Goal: Transaction & Acquisition: Book appointment/travel/reservation

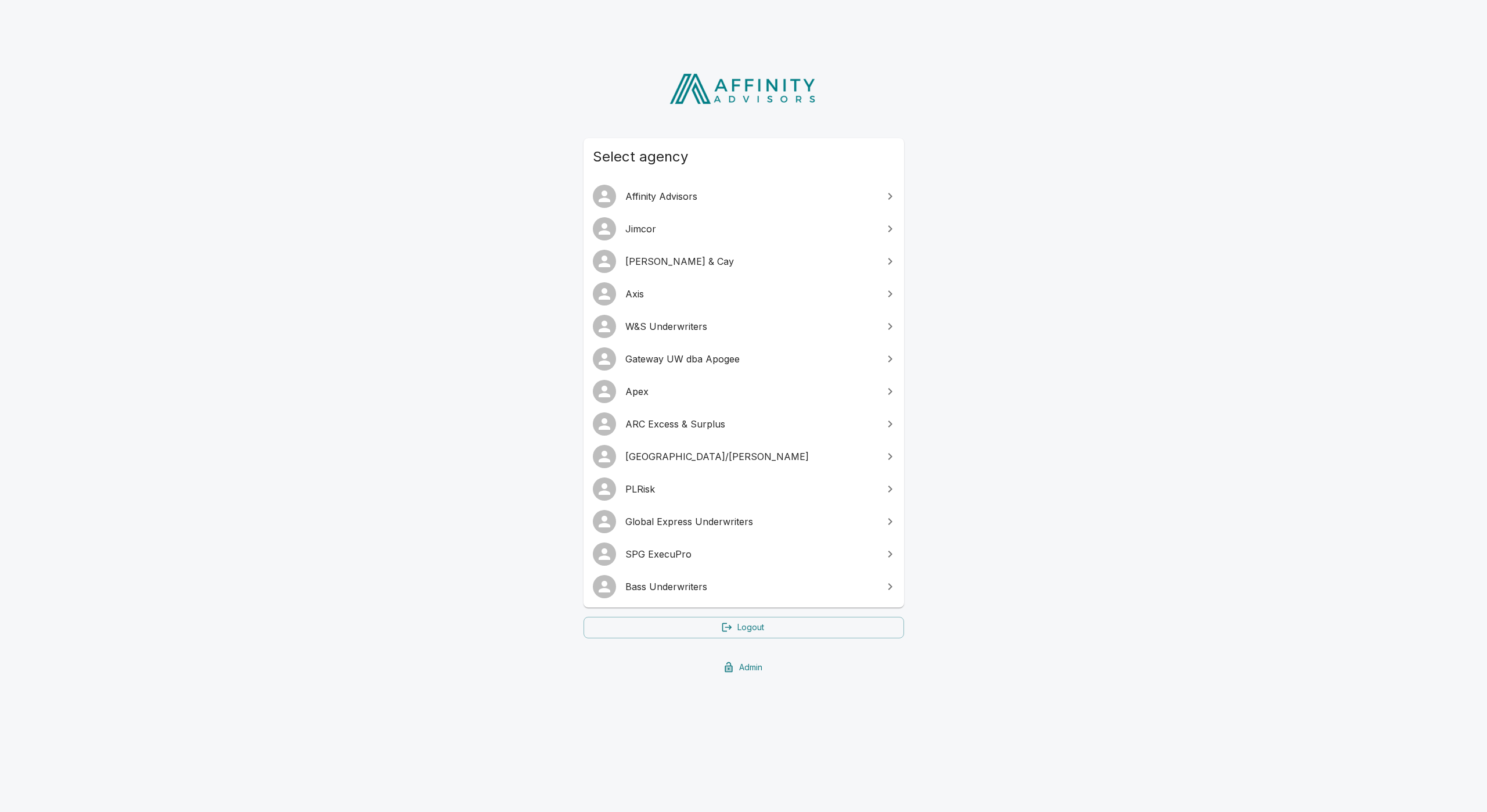
click at [655, 467] on link "[GEOGRAPHIC_DATA]/[PERSON_NAME]" at bounding box center [744, 456] width 321 height 32
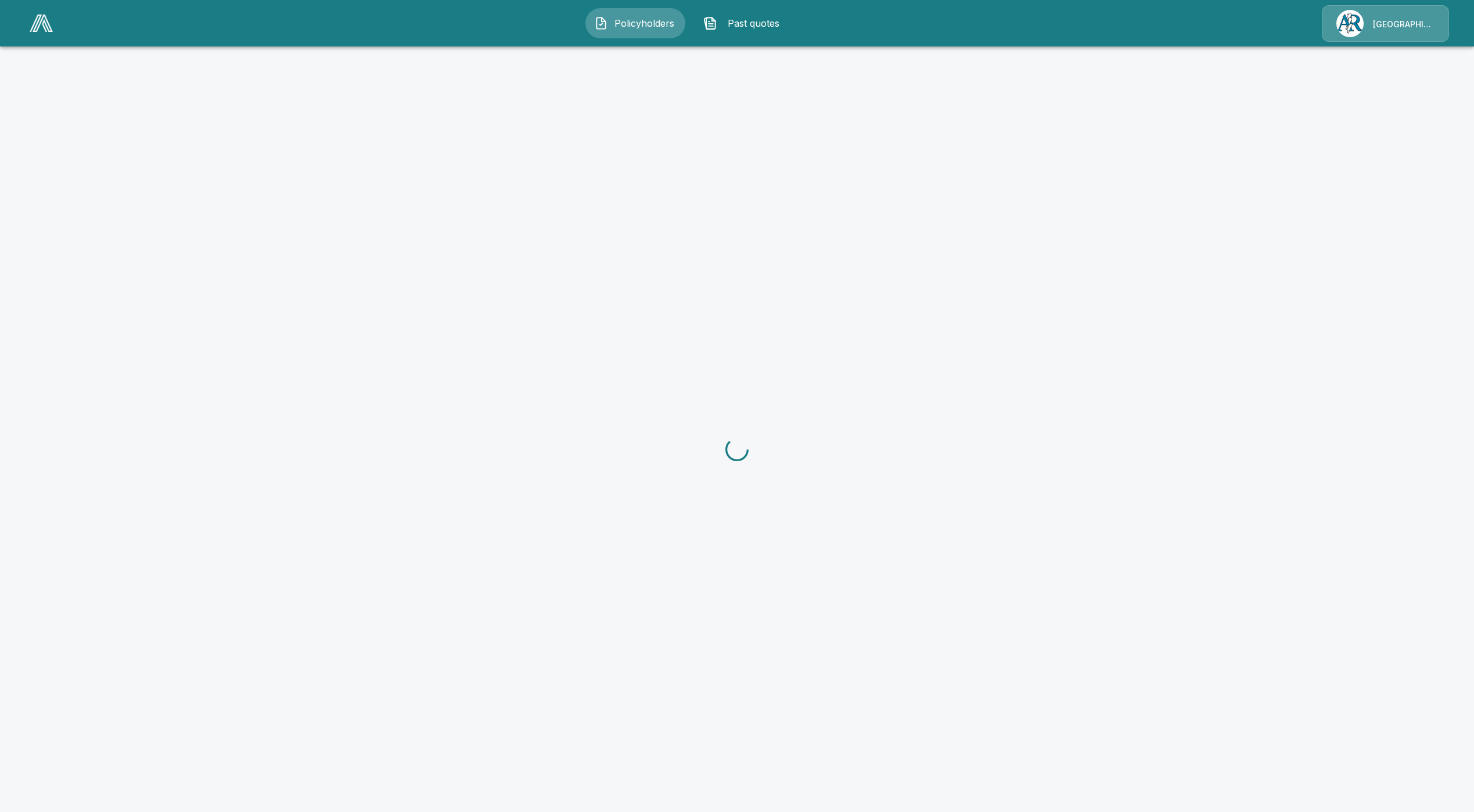
click at [1412, 15] on div "[GEOGRAPHIC_DATA]/[PERSON_NAME]" at bounding box center [1385, 24] width 127 height 37
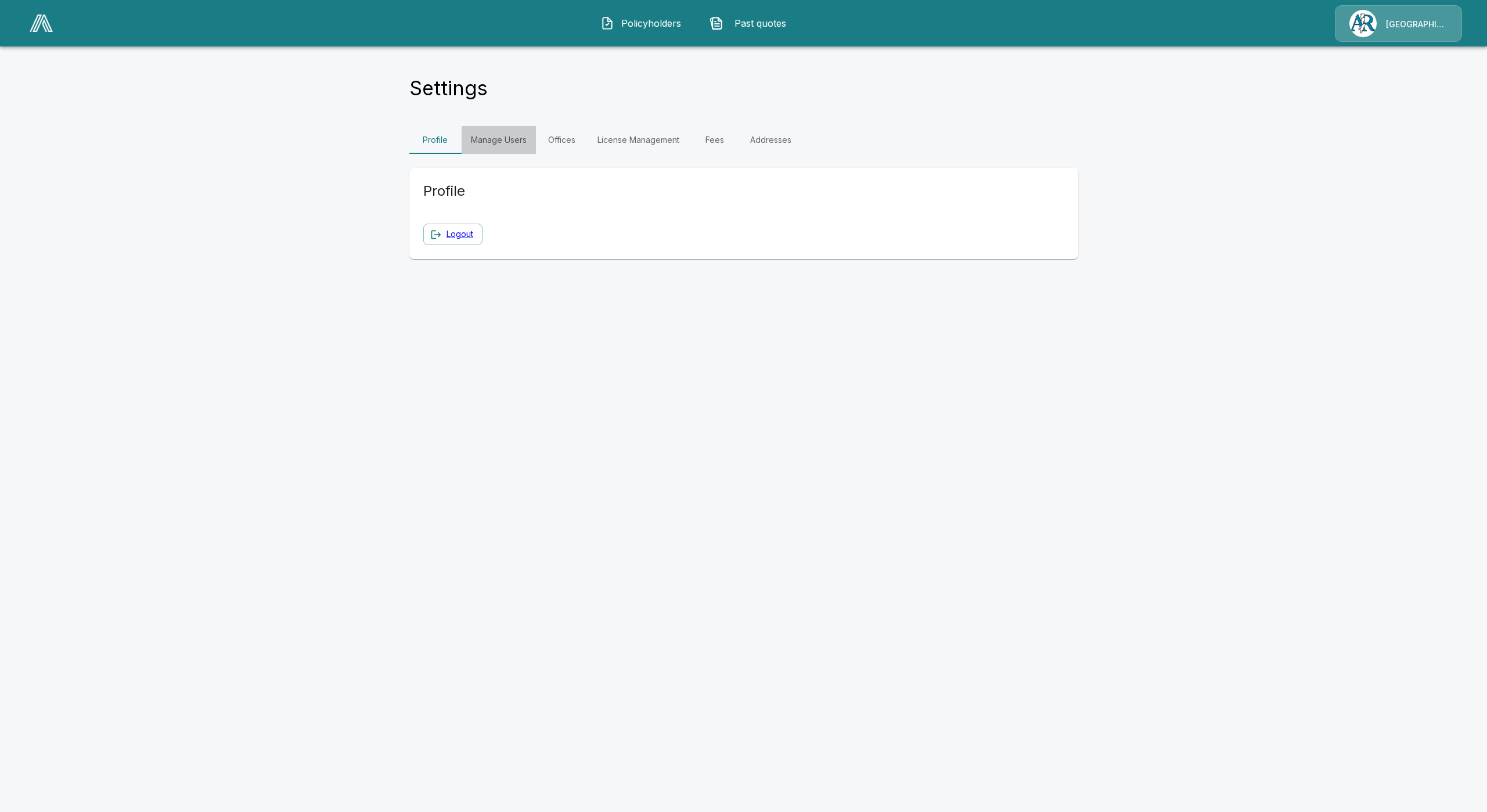
click at [477, 128] on link "Manage Users" at bounding box center [499, 140] width 75 height 28
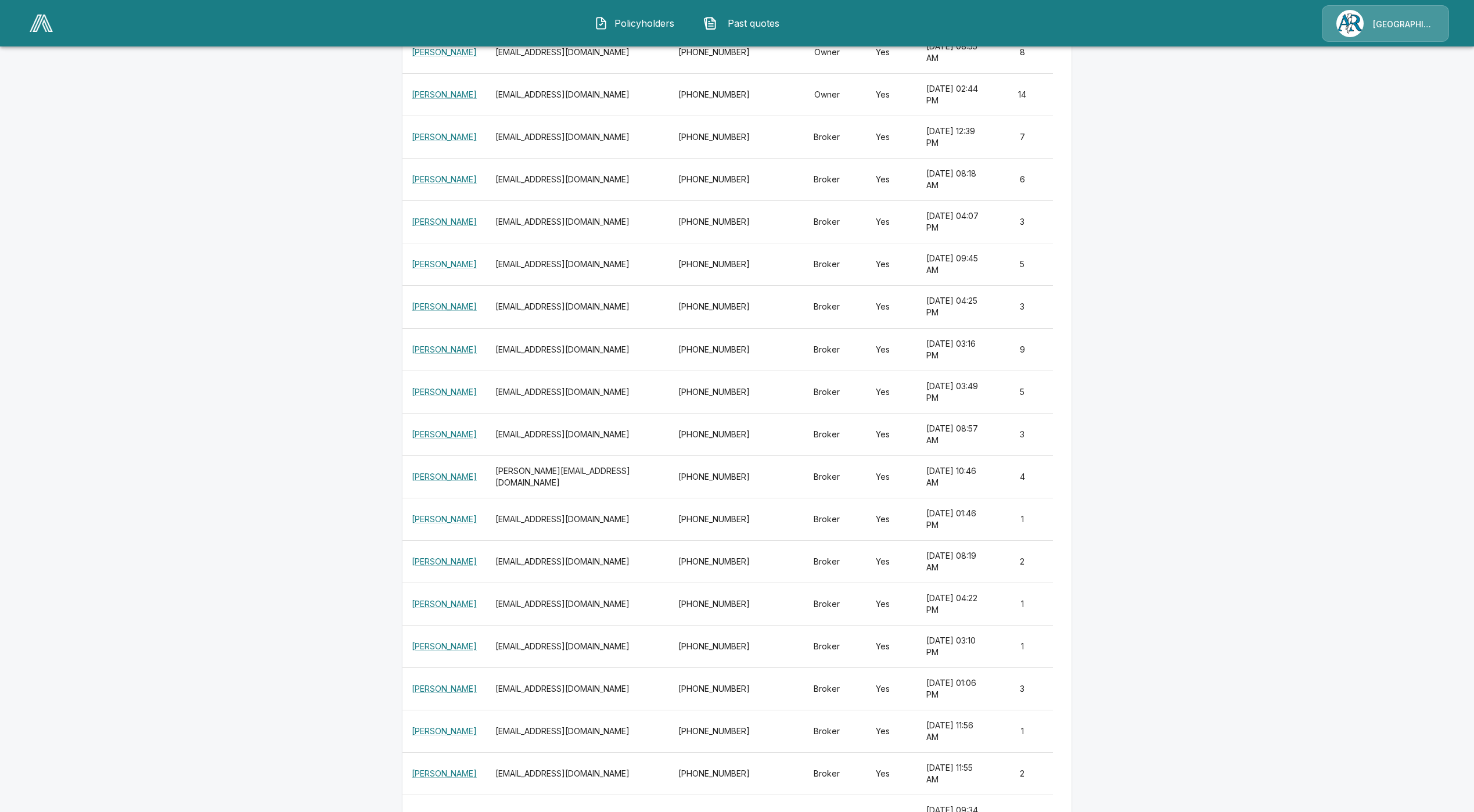
scroll to position [407, 0]
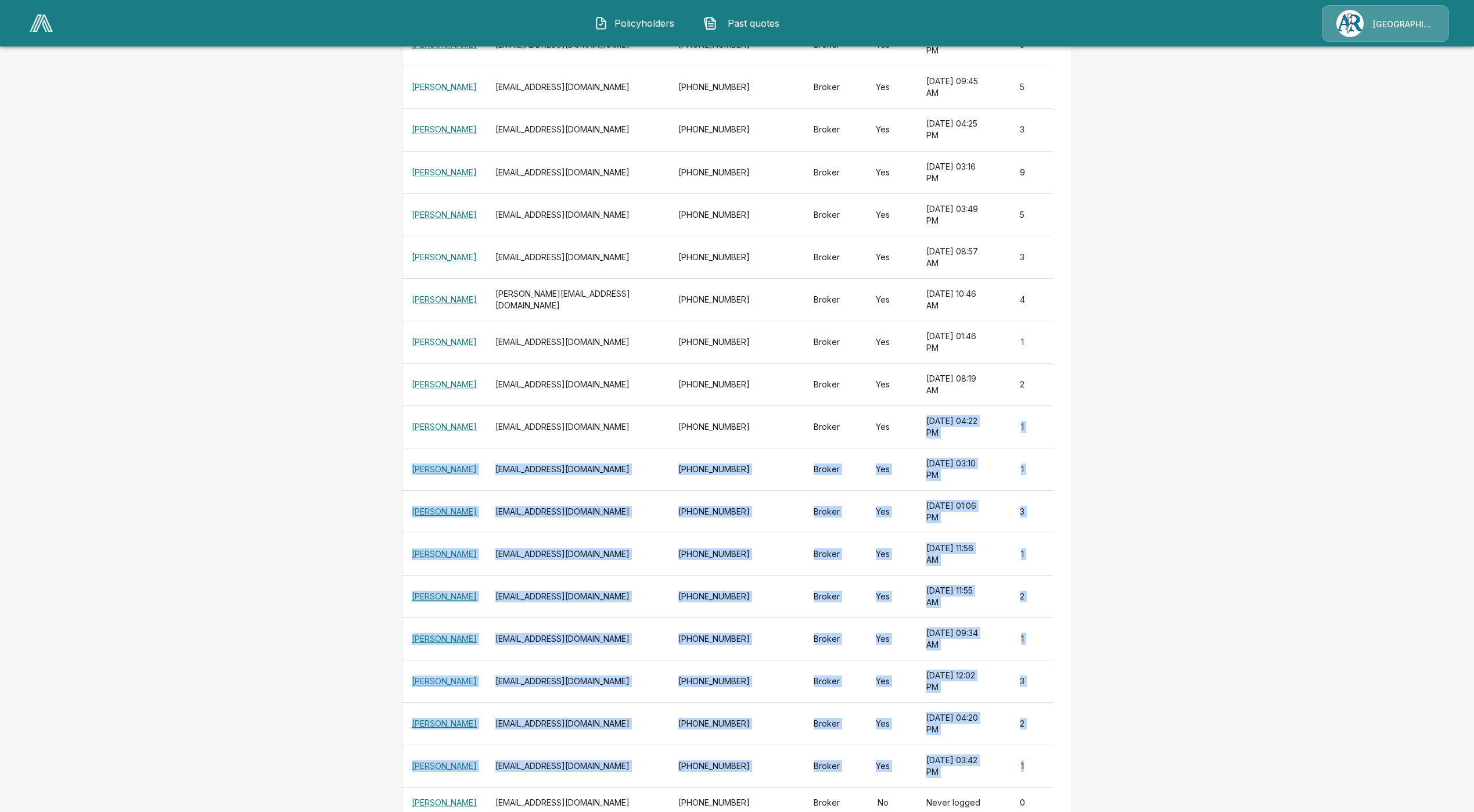
drag, startPoint x: 888, startPoint y: 425, endPoint x: 1057, endPoint y: 678, distance: 304.3
click at [1057, 678] on tbody "Sarah Immordino simmordino@arlingtonroe.com 317-554-8567 Owner Yes August 18, 2…" at bounding box center [737, 367] width 669 height 1025
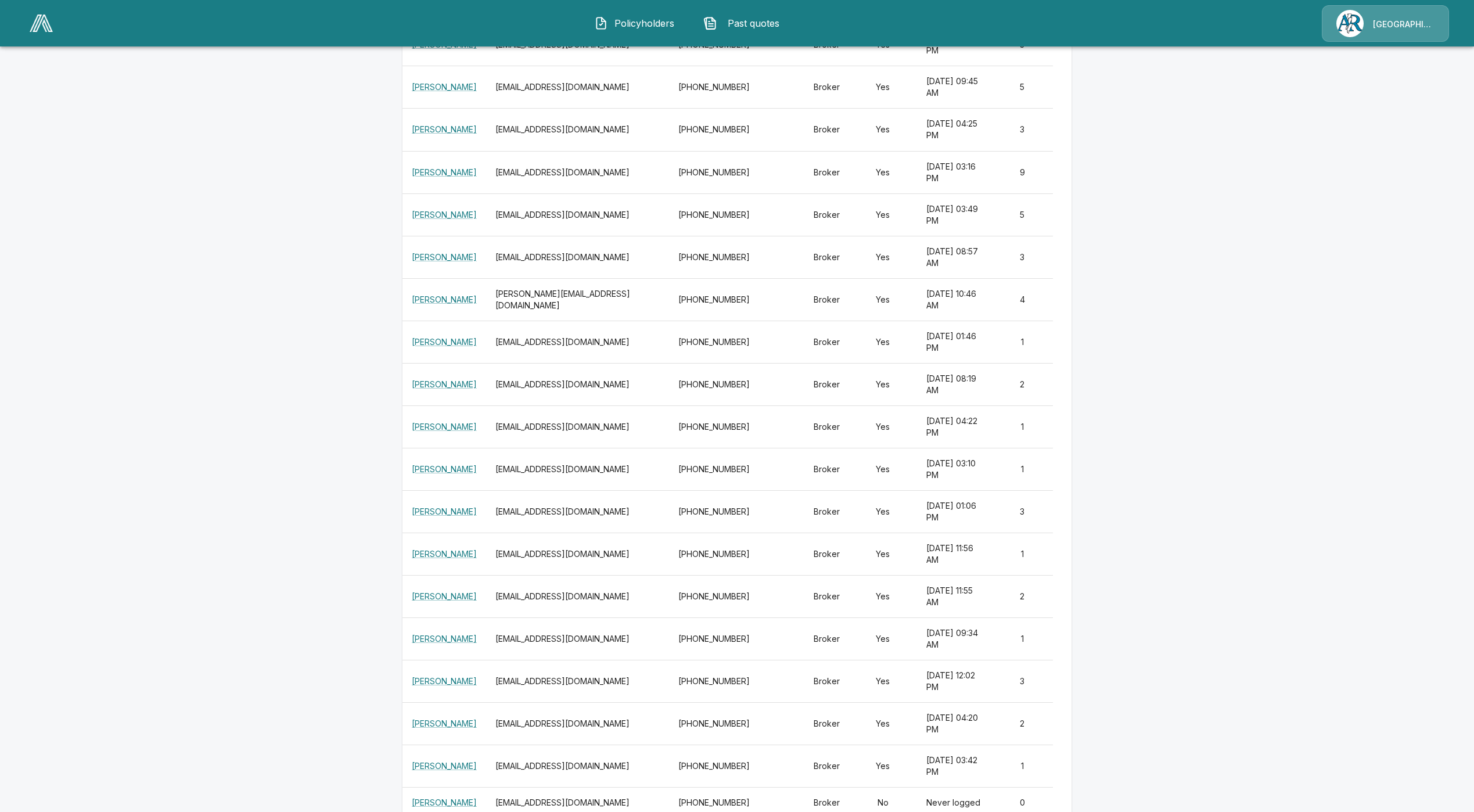
click at [1165, 648] on main "Settings Profile Manage Users Offices License Management Fees Addresses Users A…" at bounding box center [737, 242] width 1474 height 1300
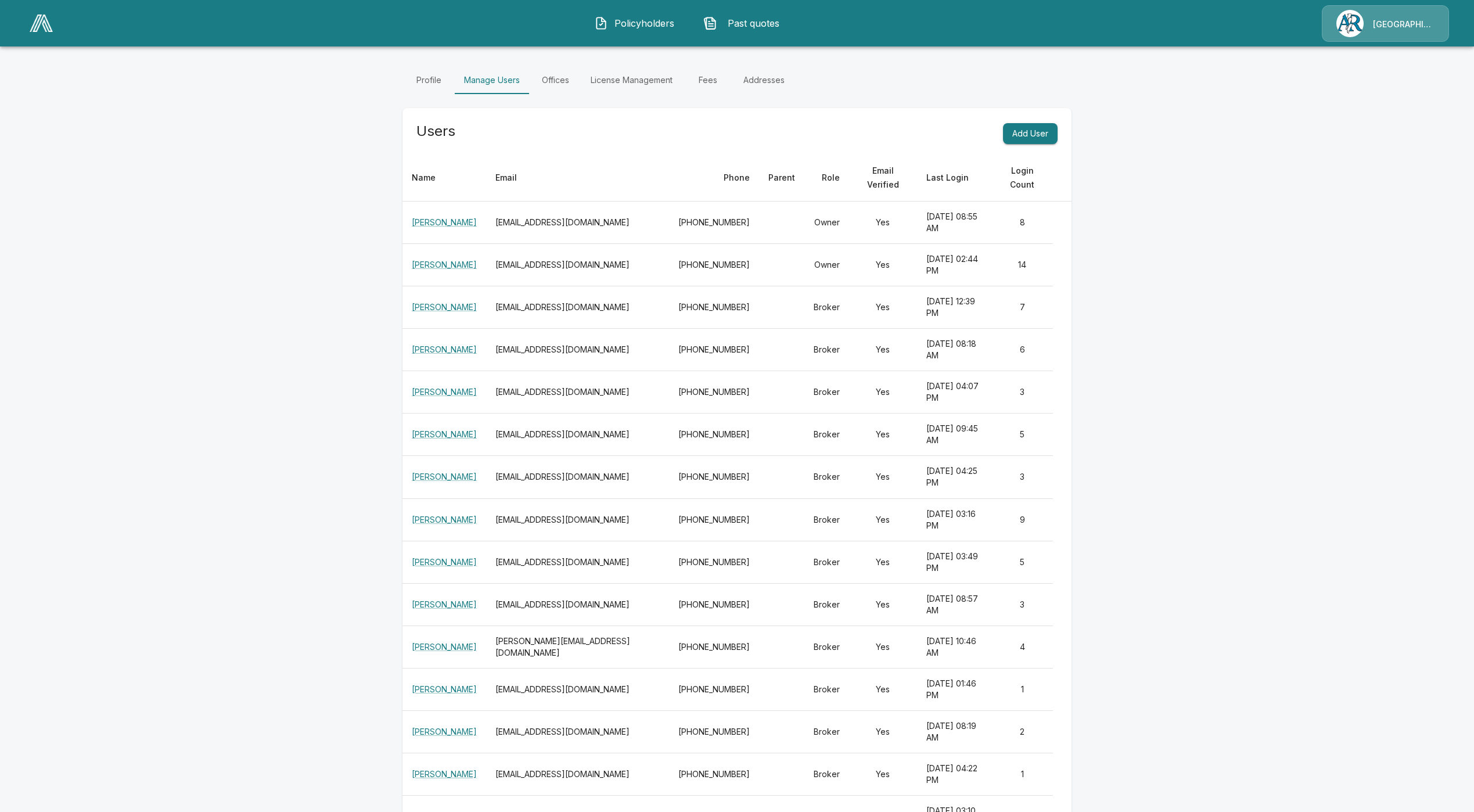
scroll to position [58, 0]
click at [1155, 424] on main "Settings Profile Manage Users Offices License Management Fees Addresses Users A…" at bounding box center [737, 591] width 1474 height 1300
click at [1262, 691] on main "Settings Profile Manage Users Offices License Management Fees Addresses Users A…" at bounding box center [737, 591] width 1474 height 1300
click at [38, 29] on img at bounding box center [41, 23] width 23 height 18
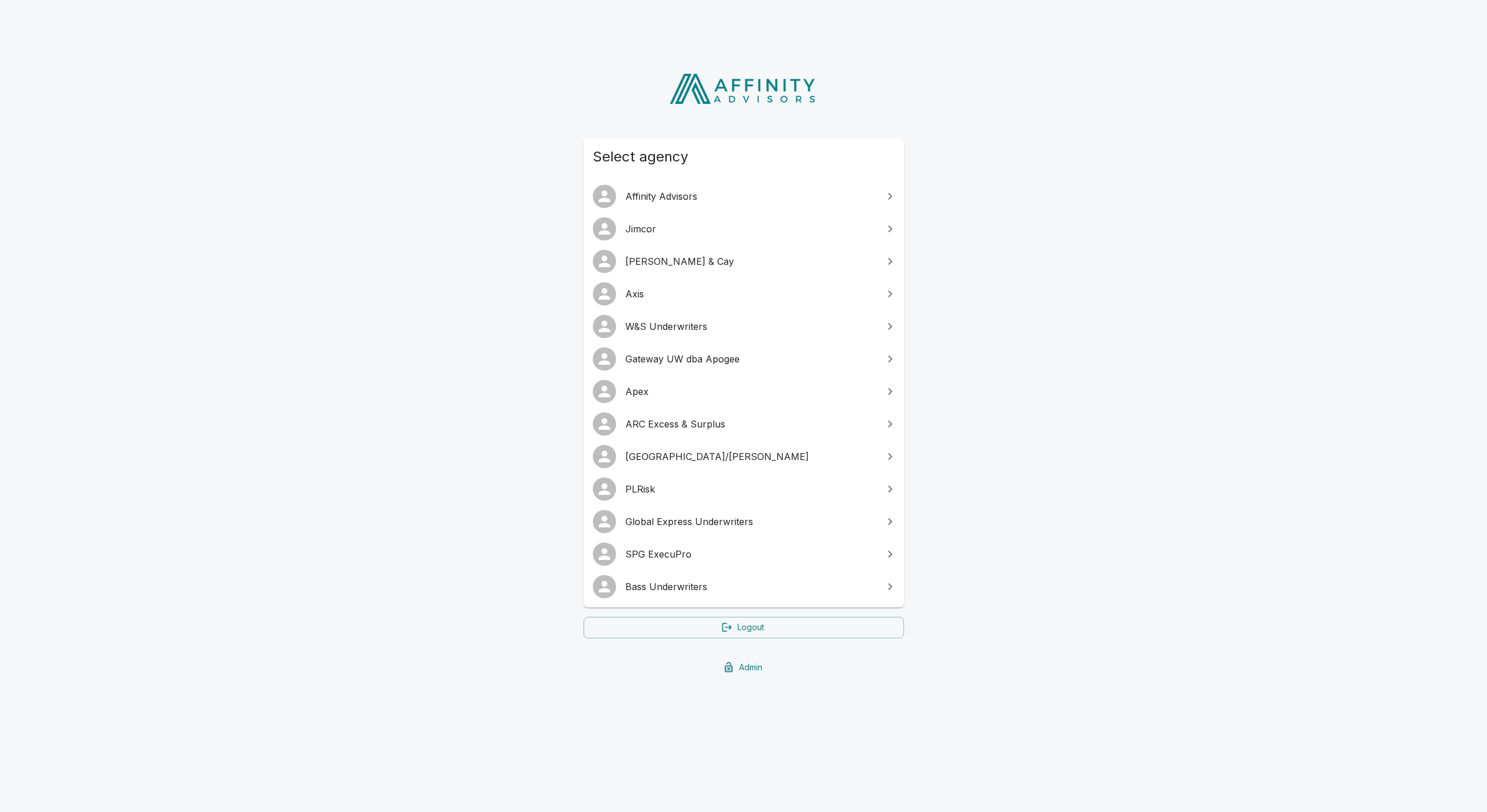
click at [701, 559] on span "SPG ExecuPro" at bounding box center [751, 554] width 251 height 14
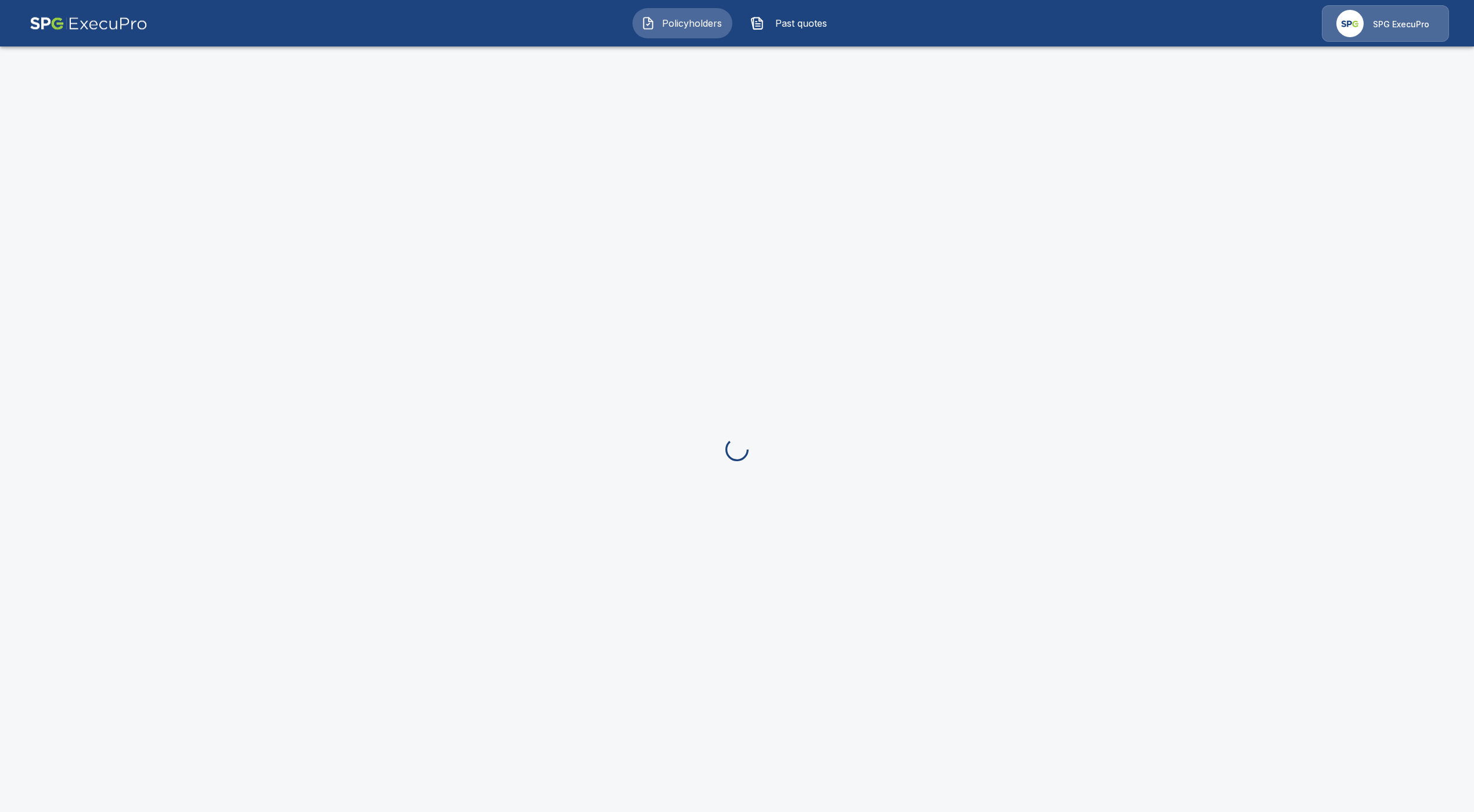
click at [1406, 21] on p "SPG ExecuPro" at bounding box center [1401, 24] width 56 height 12
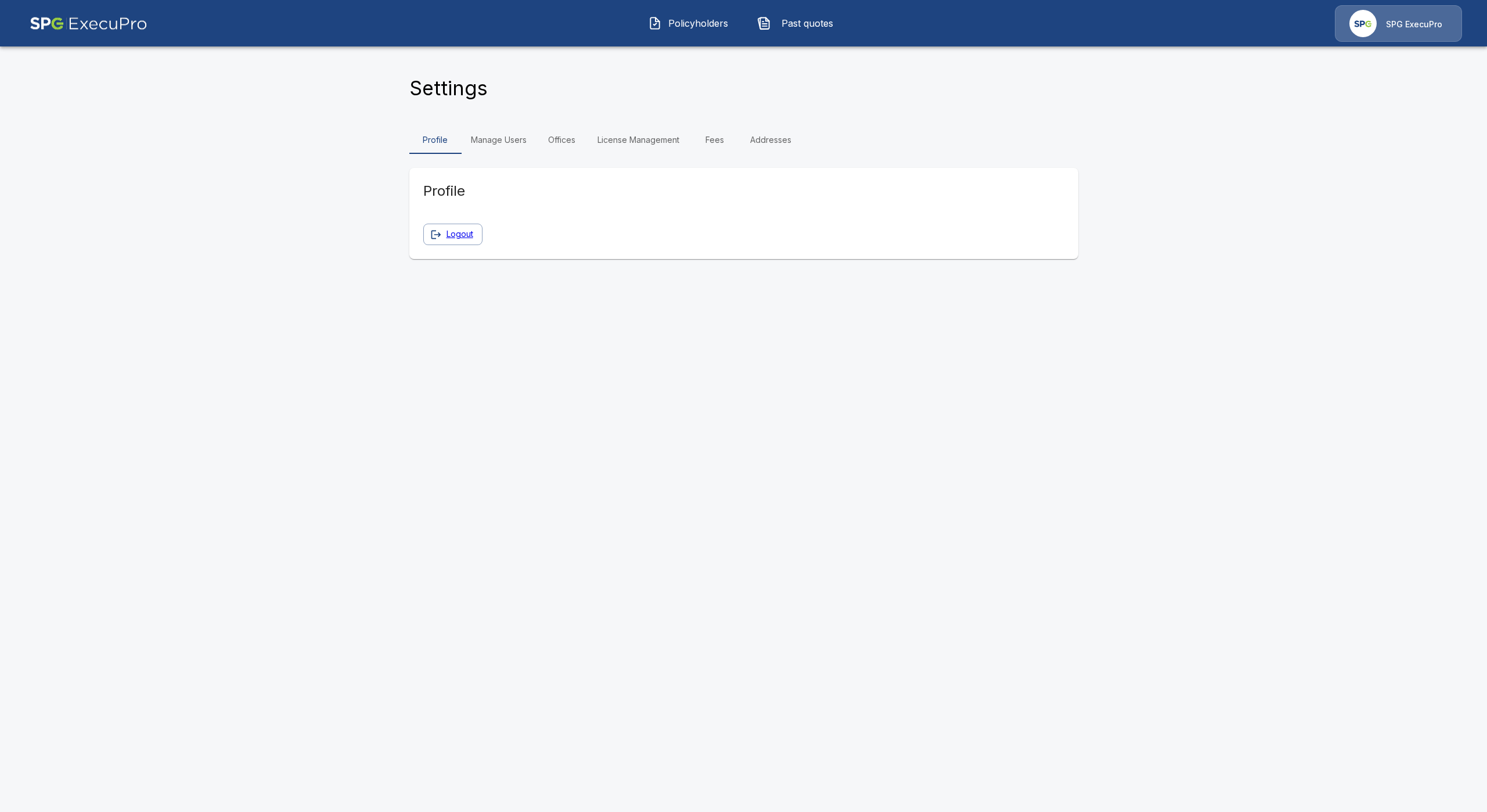
click at [505, 144] on link "Manage Users" at bounding box center [499, 140] width 75 height 28
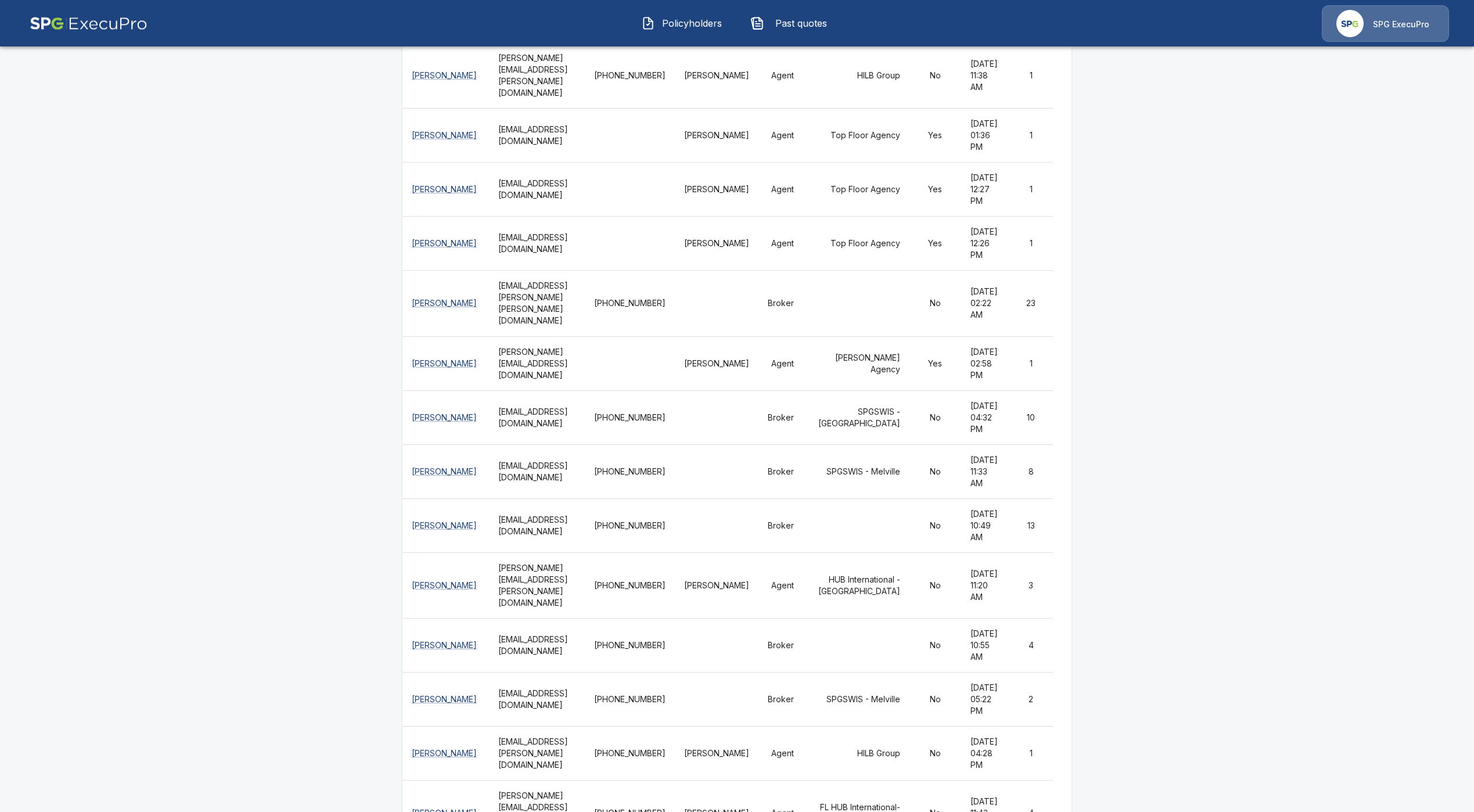
scroll to position [1394, 0]
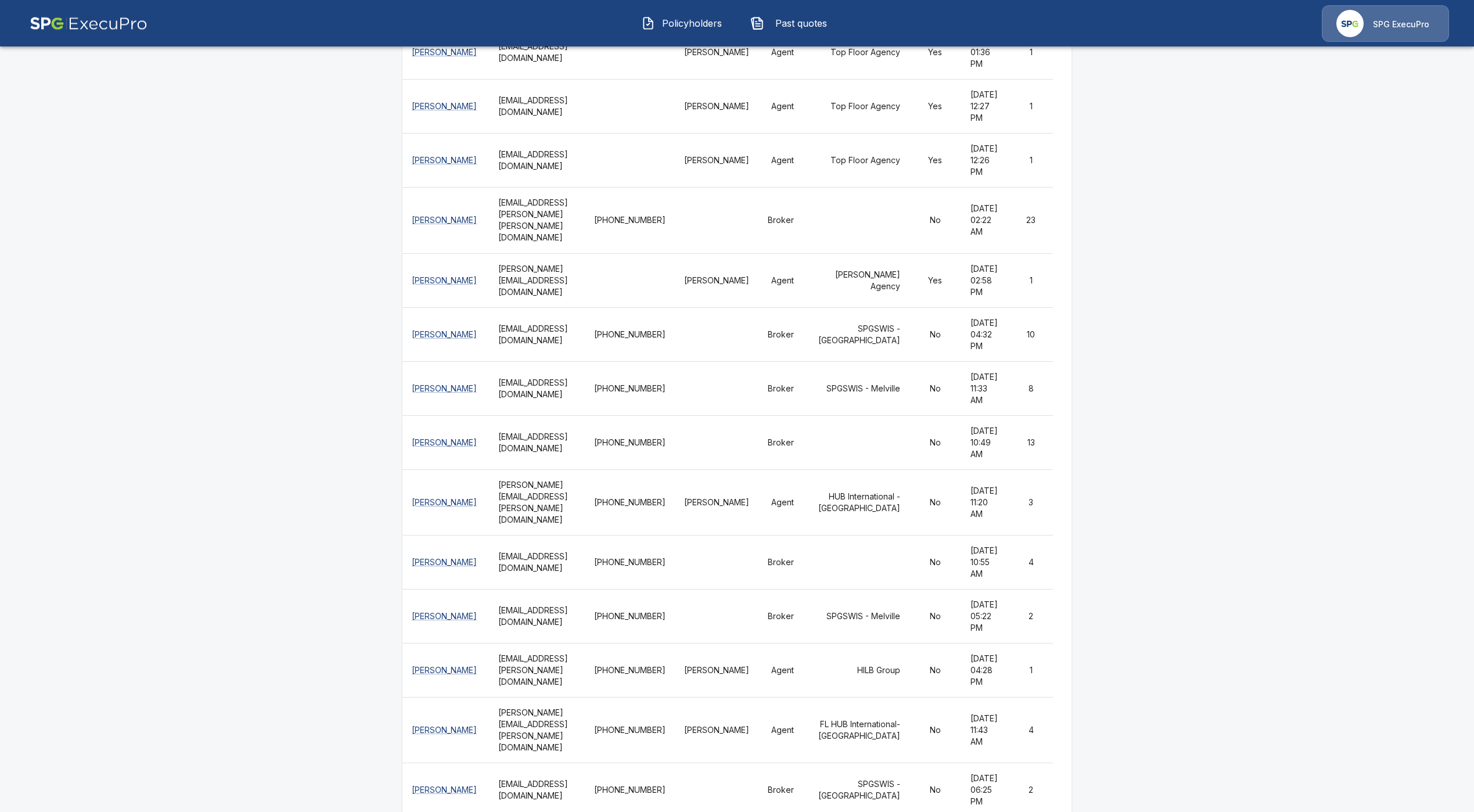
click at [691, 20] on span "Policyholders" at bounding box center [691, 23] width 64 height 14
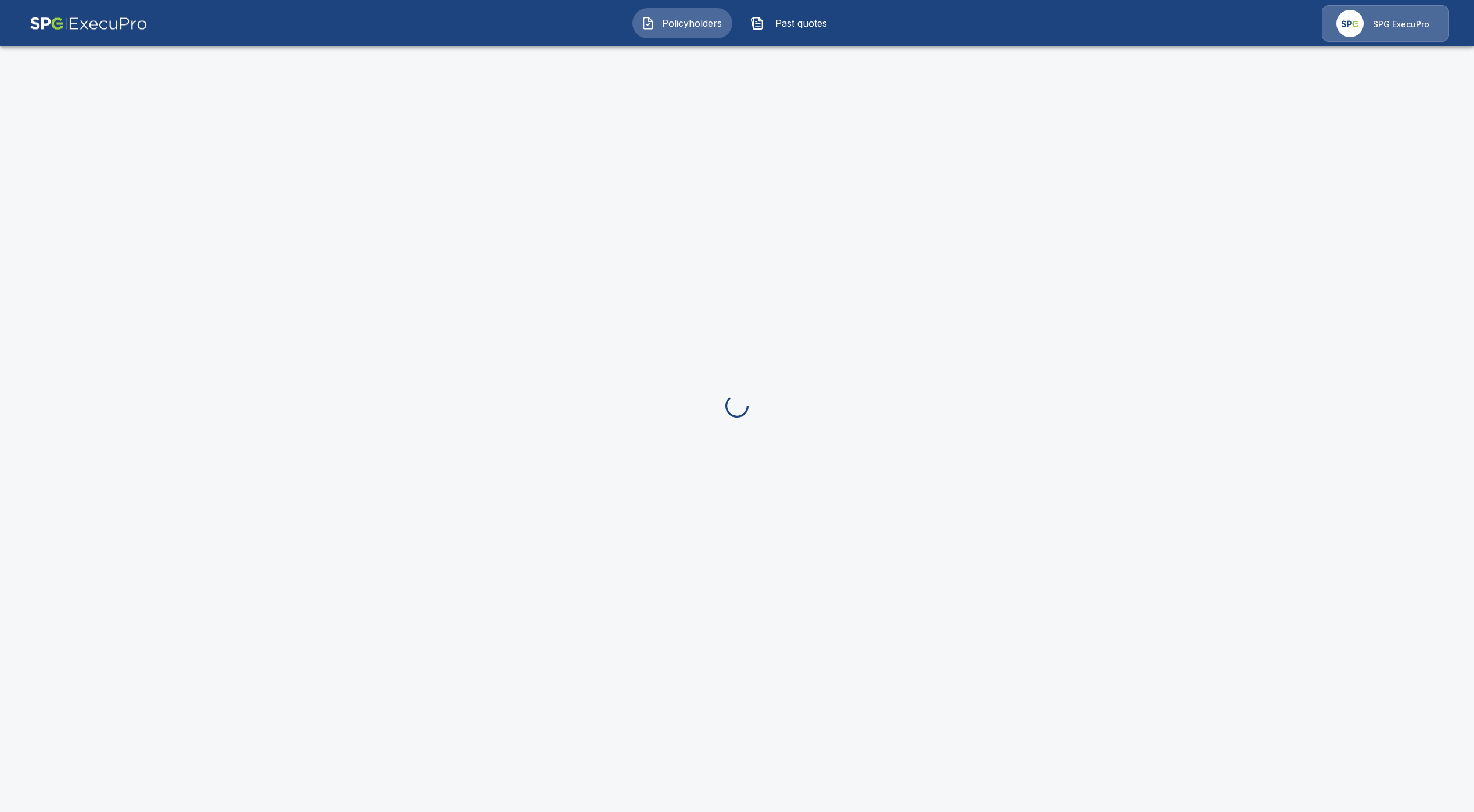
scroll to position [6, 0]
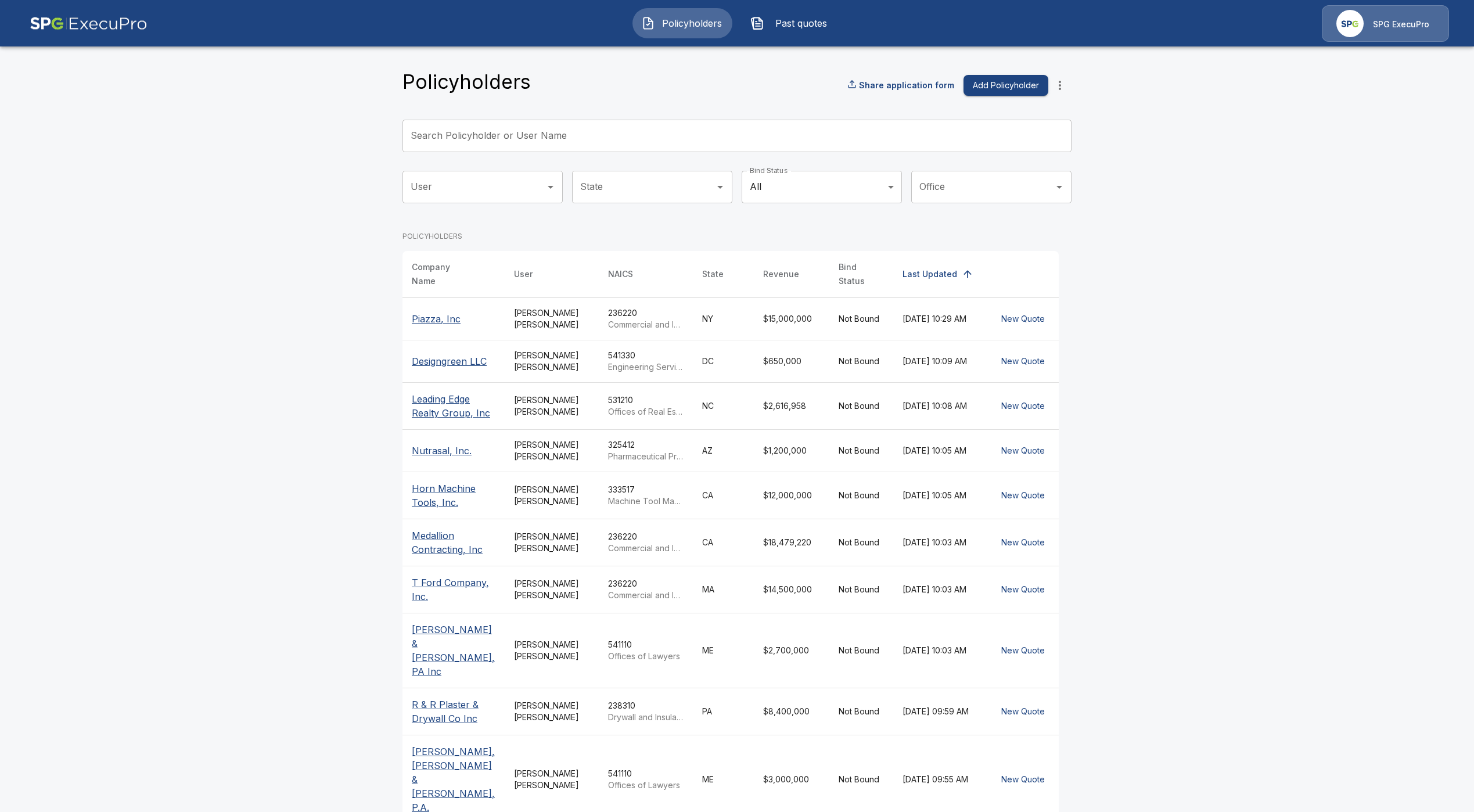
drag, startPoint x: 530, startPoint y: 129, endPoint x: 530, endPoint y: 122, distance: 7.0
click at [531, 123] on div "Search Policyholder or User Name Search Policyholder or User Name" at bounding box center [737, 135] width 669 height 32
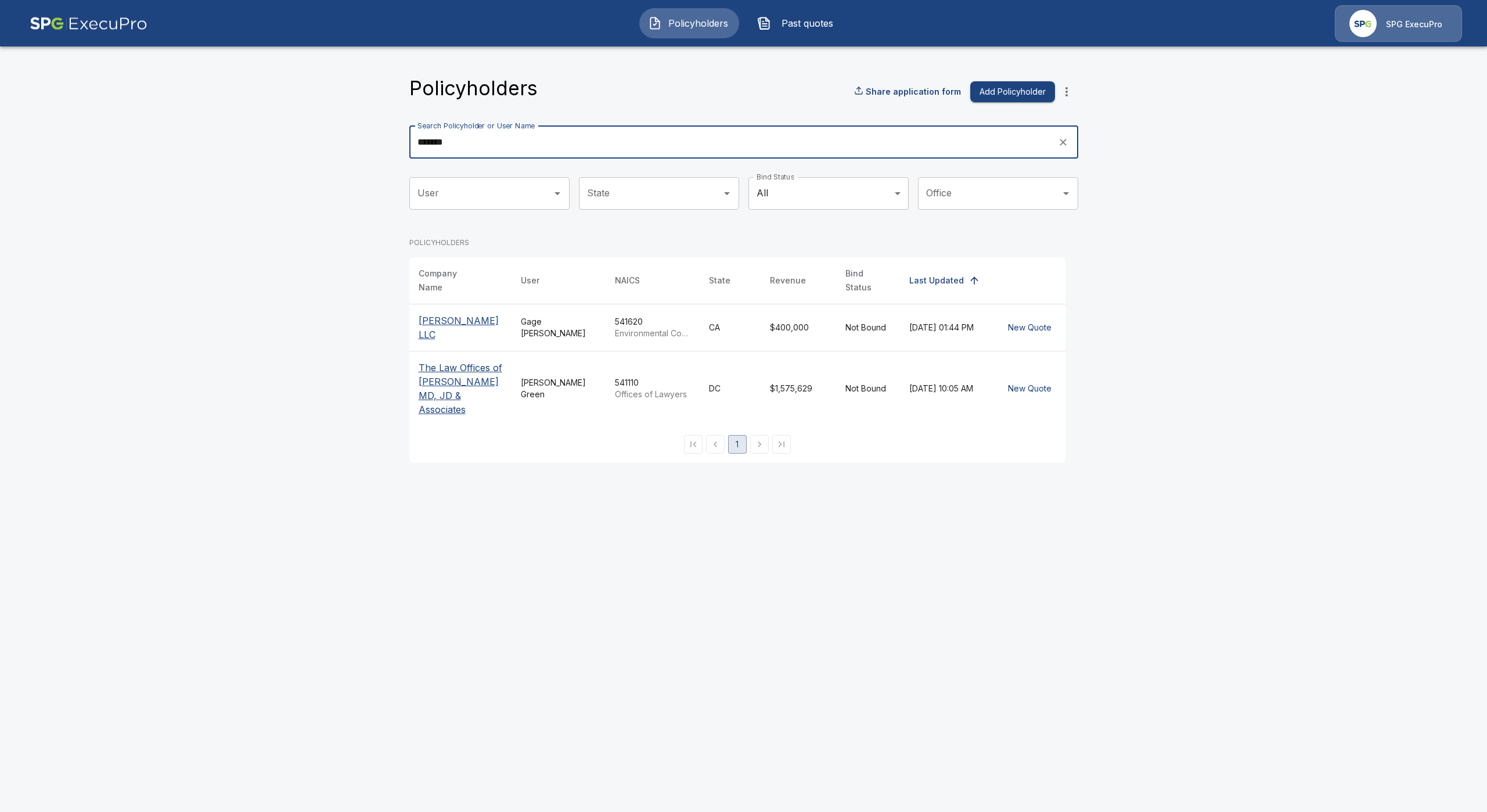
type input "*******"
click at [481, 318] on p "Michael Gross LLC" at bounding box center [460, 327] width 84 height 28
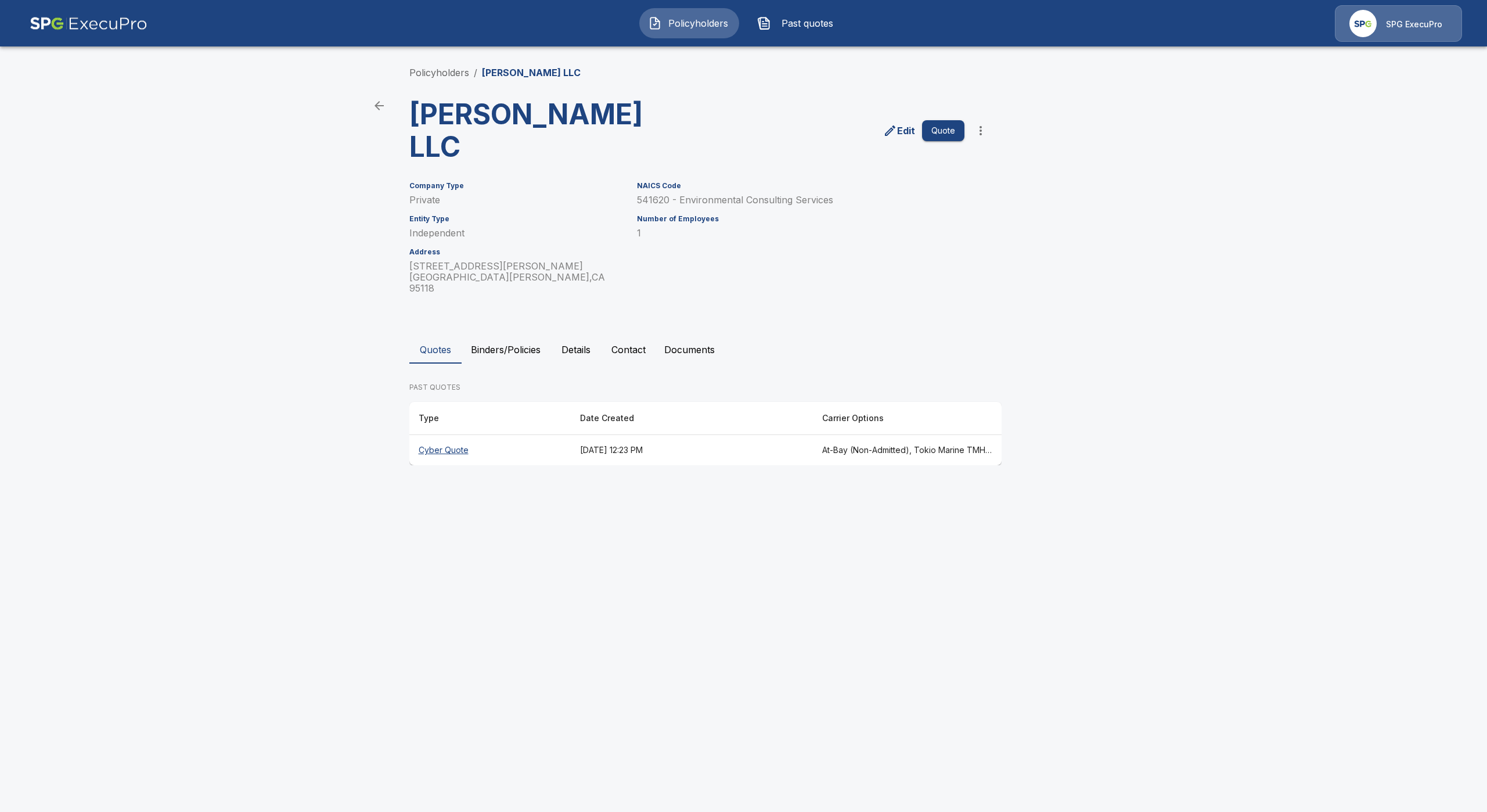
click at [449, 435] on th "Cyber Quote" at bounding box center [490, 450] width 162 height 31
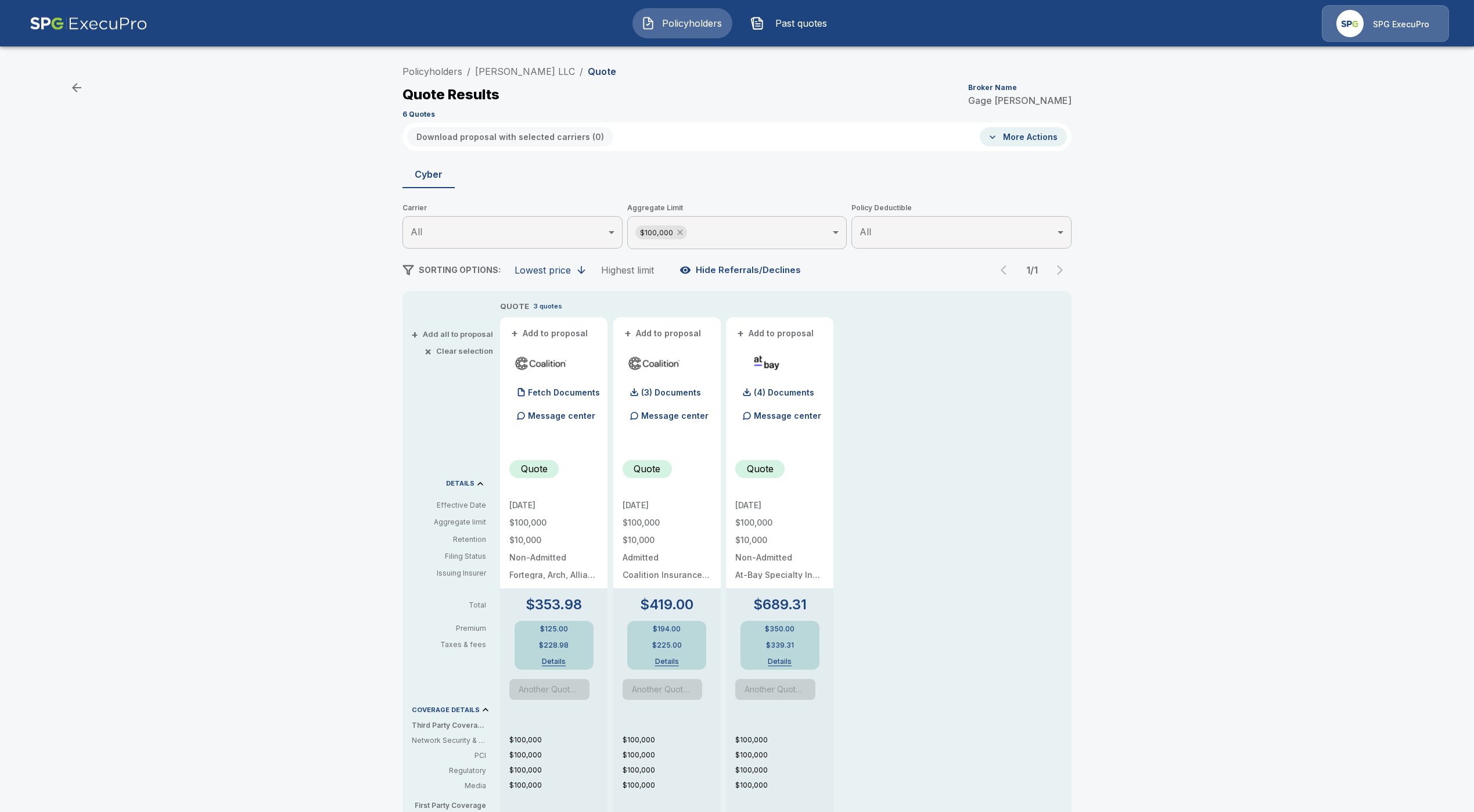
click at [685, 229] on icon at bounding box center [680, 232] width 9 height 9
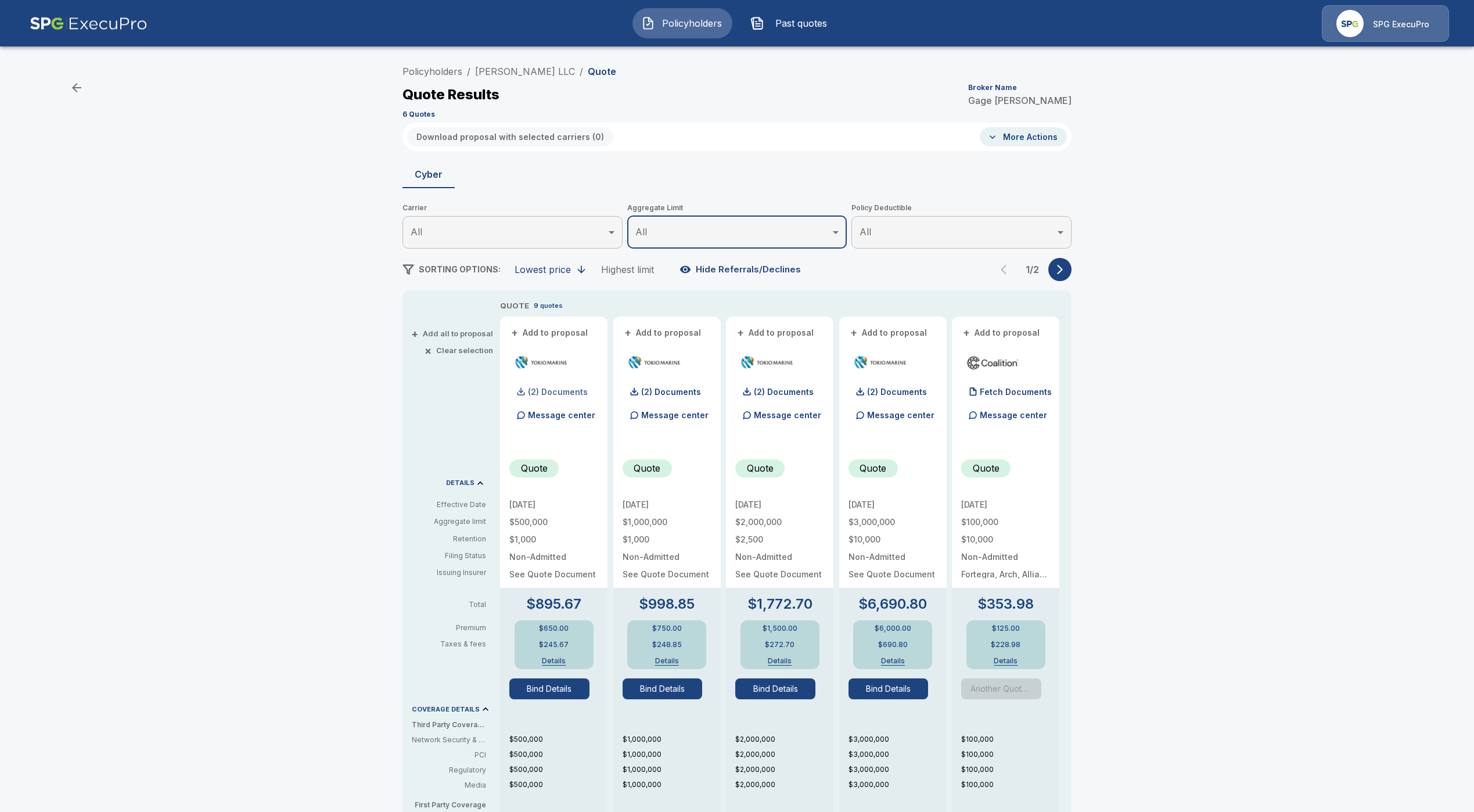
click at [560, 397] on div "(2) Documents" at bounding box center [549, 392] width 79 height 23
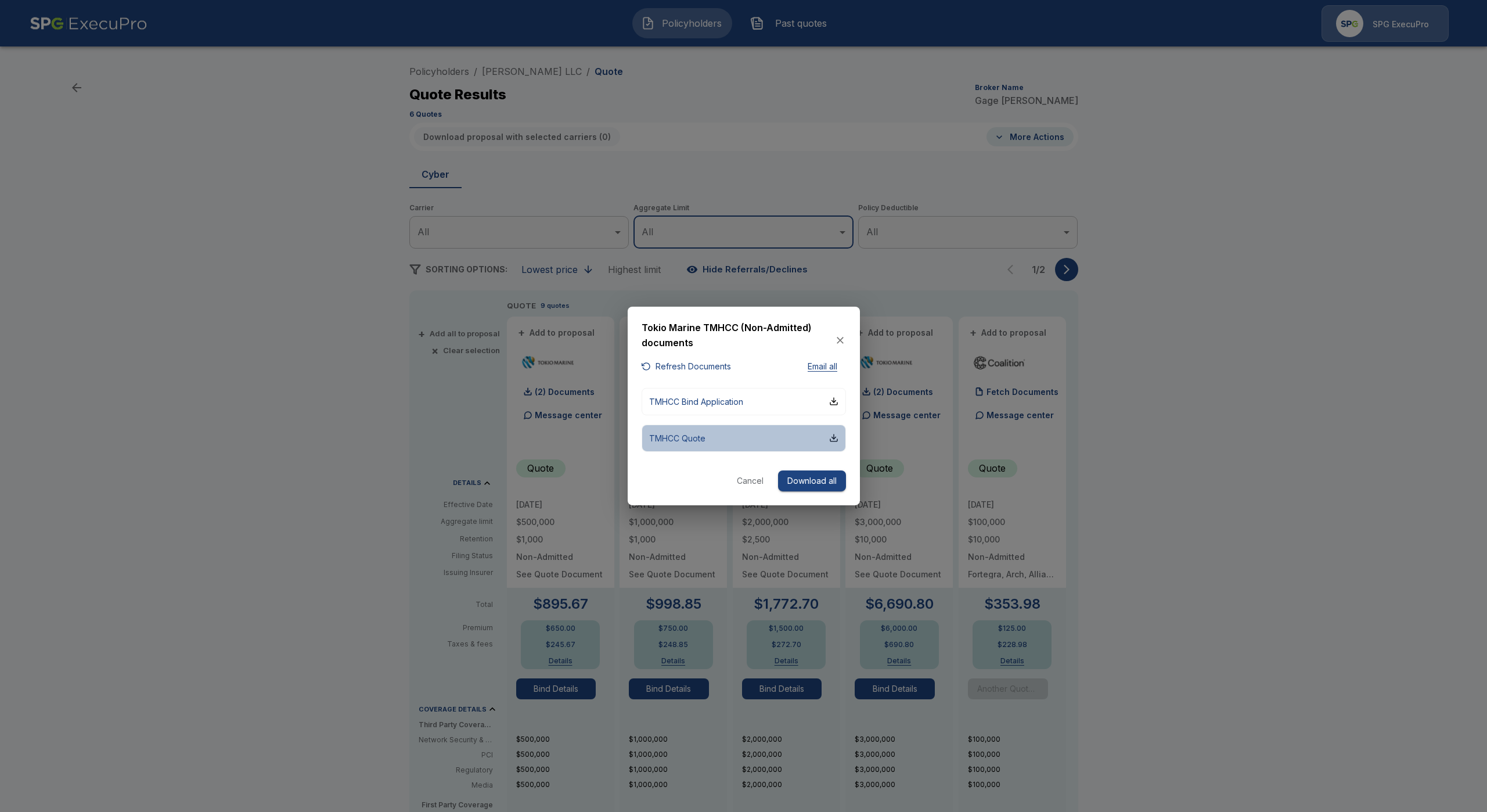
click at [703, 444] on button "TMHCC Quote" at bounding box center [744, 438] width 205 height 27
click at [1208, 207] on div at bounding box center [744, 406] width 1487 height 812
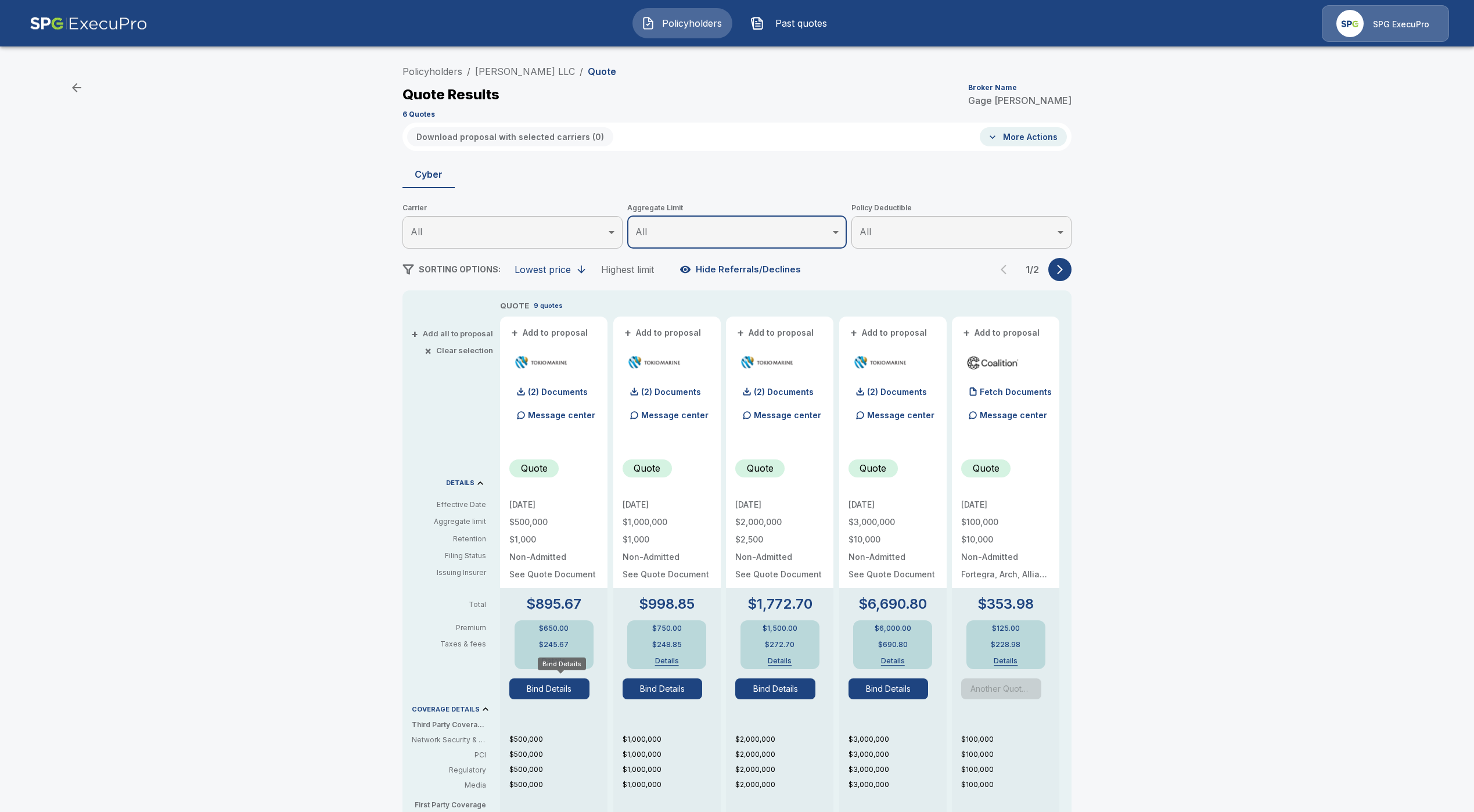
click at [565, 695] on button "Bind Details" at bounding box center [550, 688] width 80 height 21
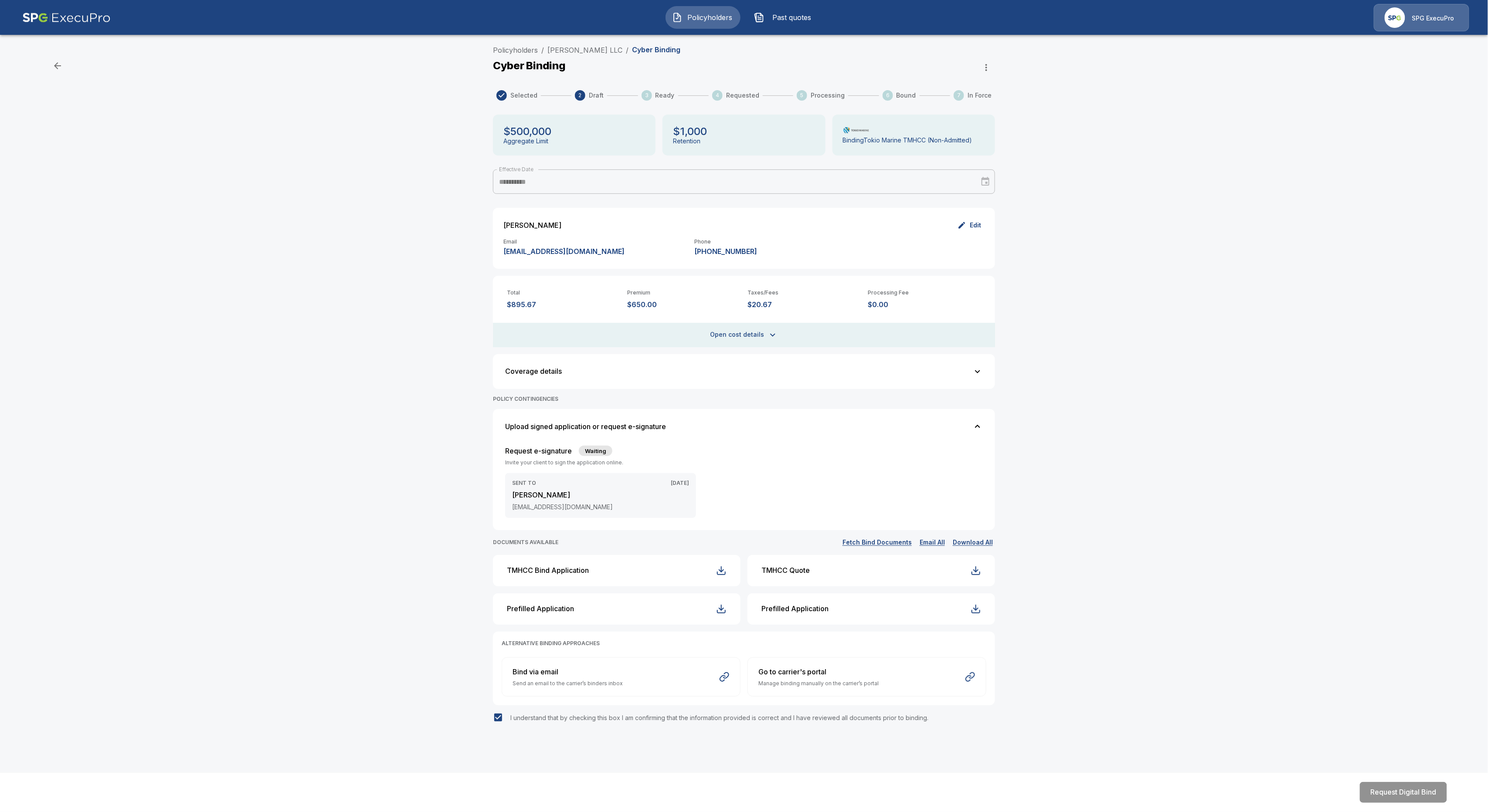
click at [1106, 312] on div "**********" at bounding box center [744, 405] width 1488 height 727
click at [1106, 609] on div "Request Digital Bind" at bounding box center [1144, 792] width 628 height 42
click at [982, 65] on icon "button" at bounding box center [986, 68] width 10 height 10
click at [973, 579] on div at bounding box center [744, 406] width 1488 height 812
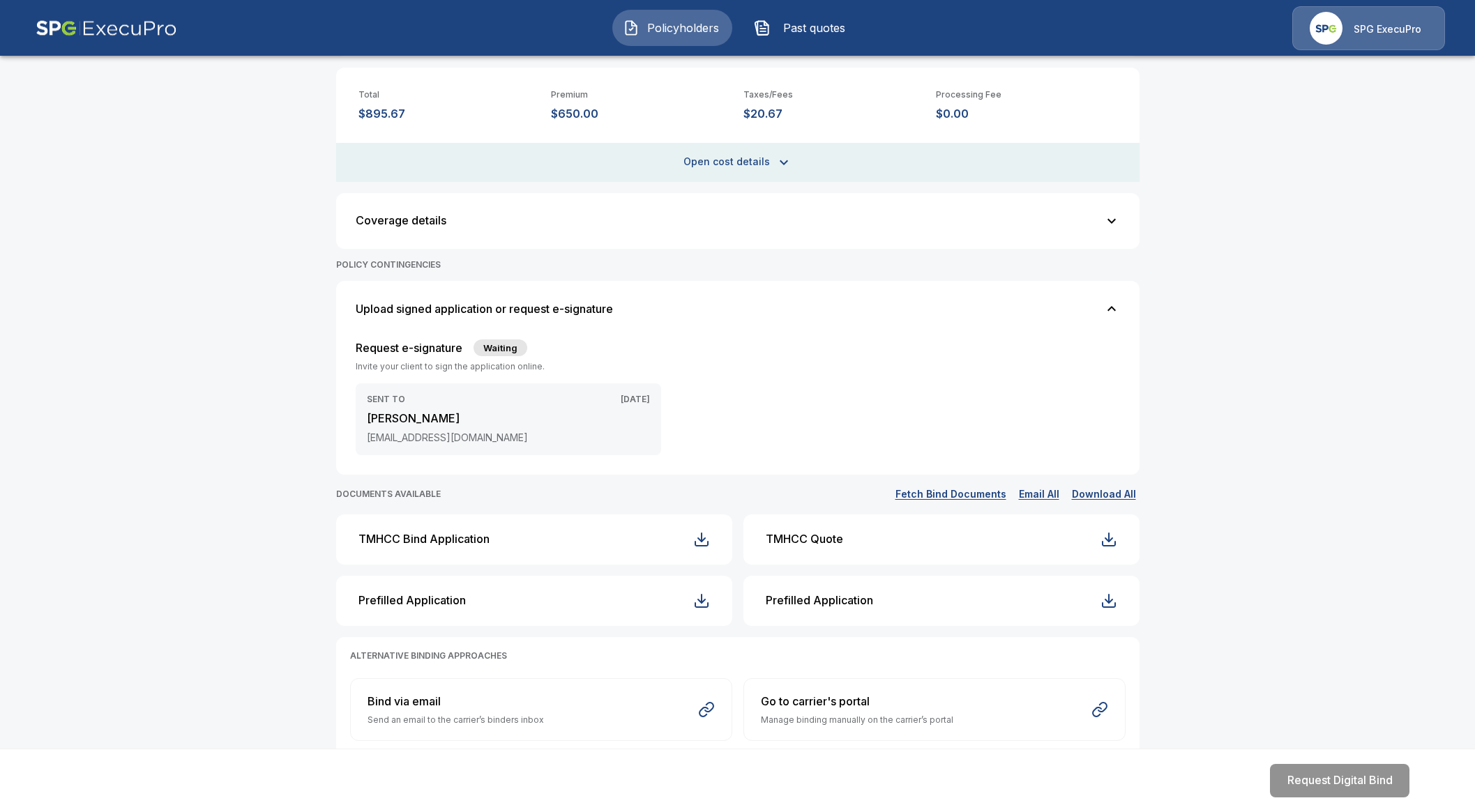
scroll to position [416, 0]
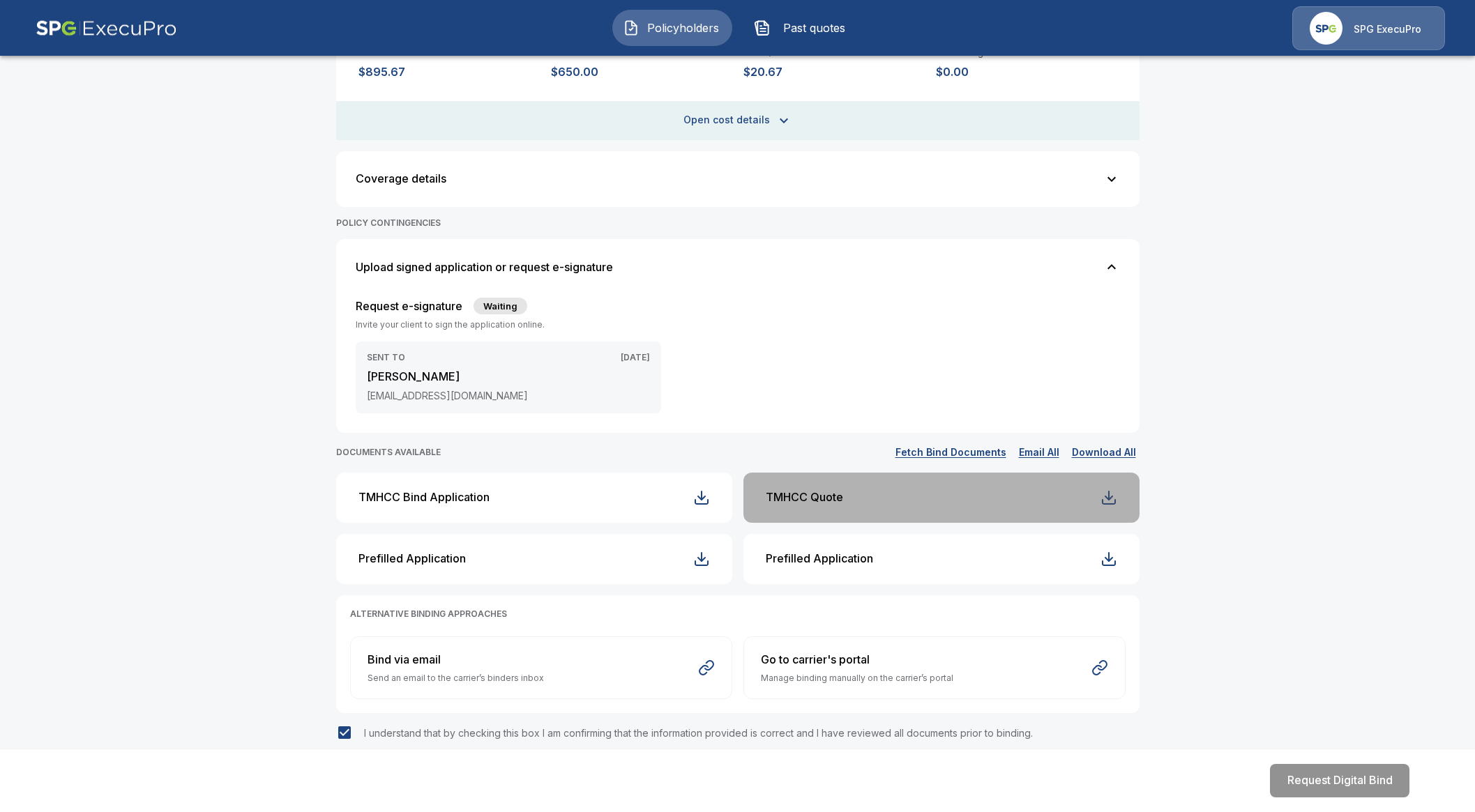
click at [1115, 497] on div "button" at bounding box center [1109, 498] width 17 height 17
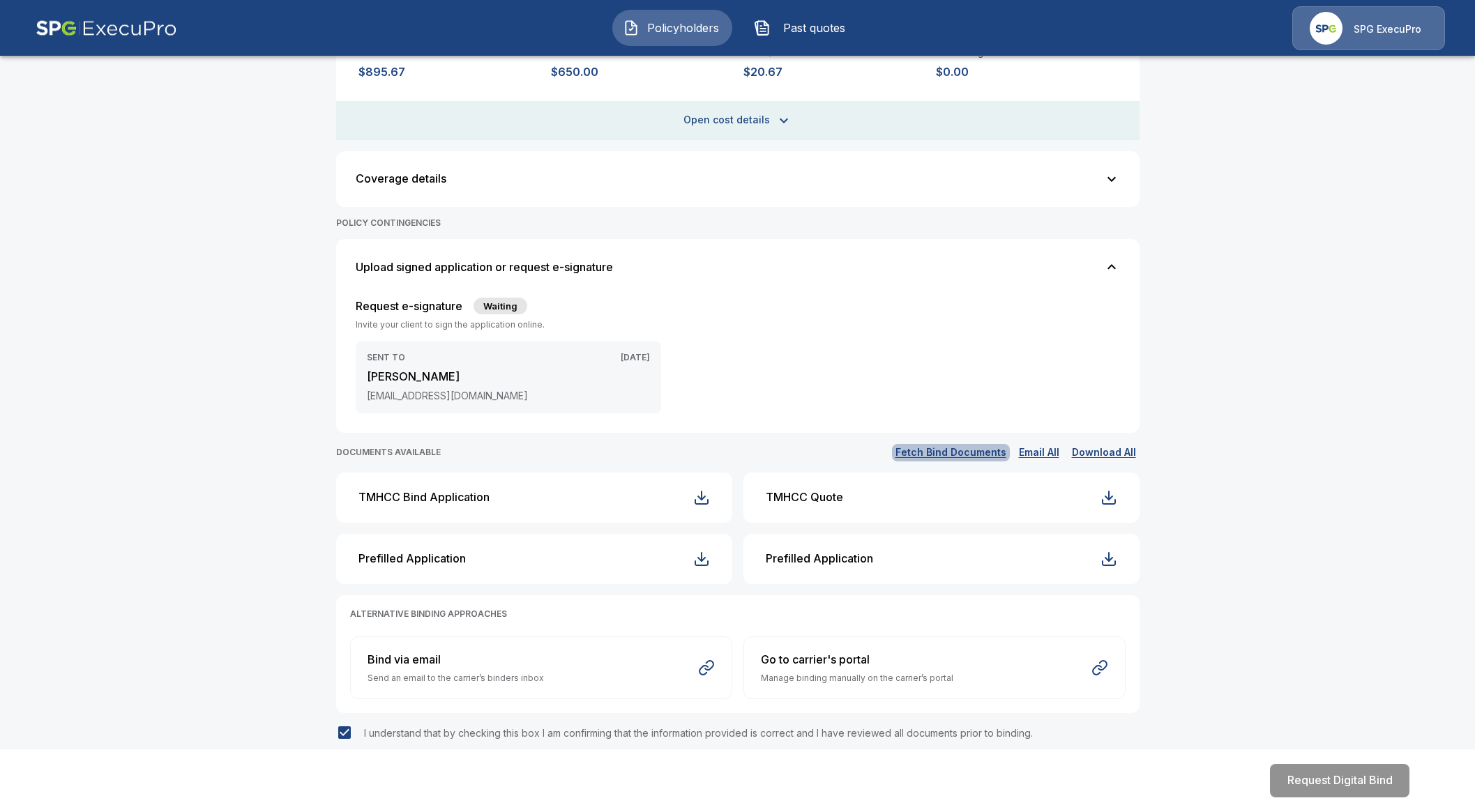
click at [982, 447] on button "Fetch Bind Documents" at bounding box center [951, 453] width 118 height 18
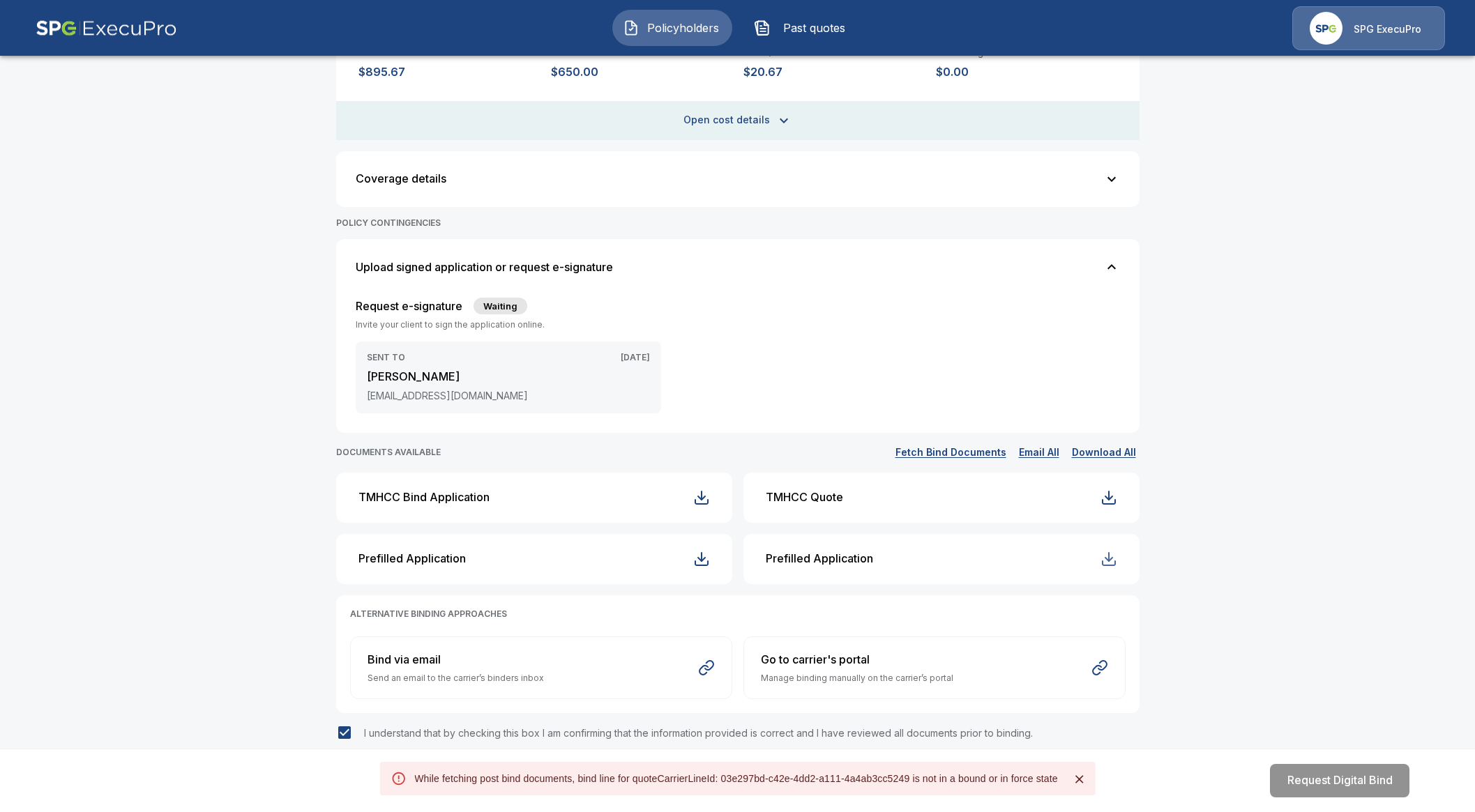
click at [1112, 563] on div "button" at bounding box center [1109, 559] width 17 height 17
click at [703, 492] on div "button" at bounding box center [701, 498] width 17 height 17
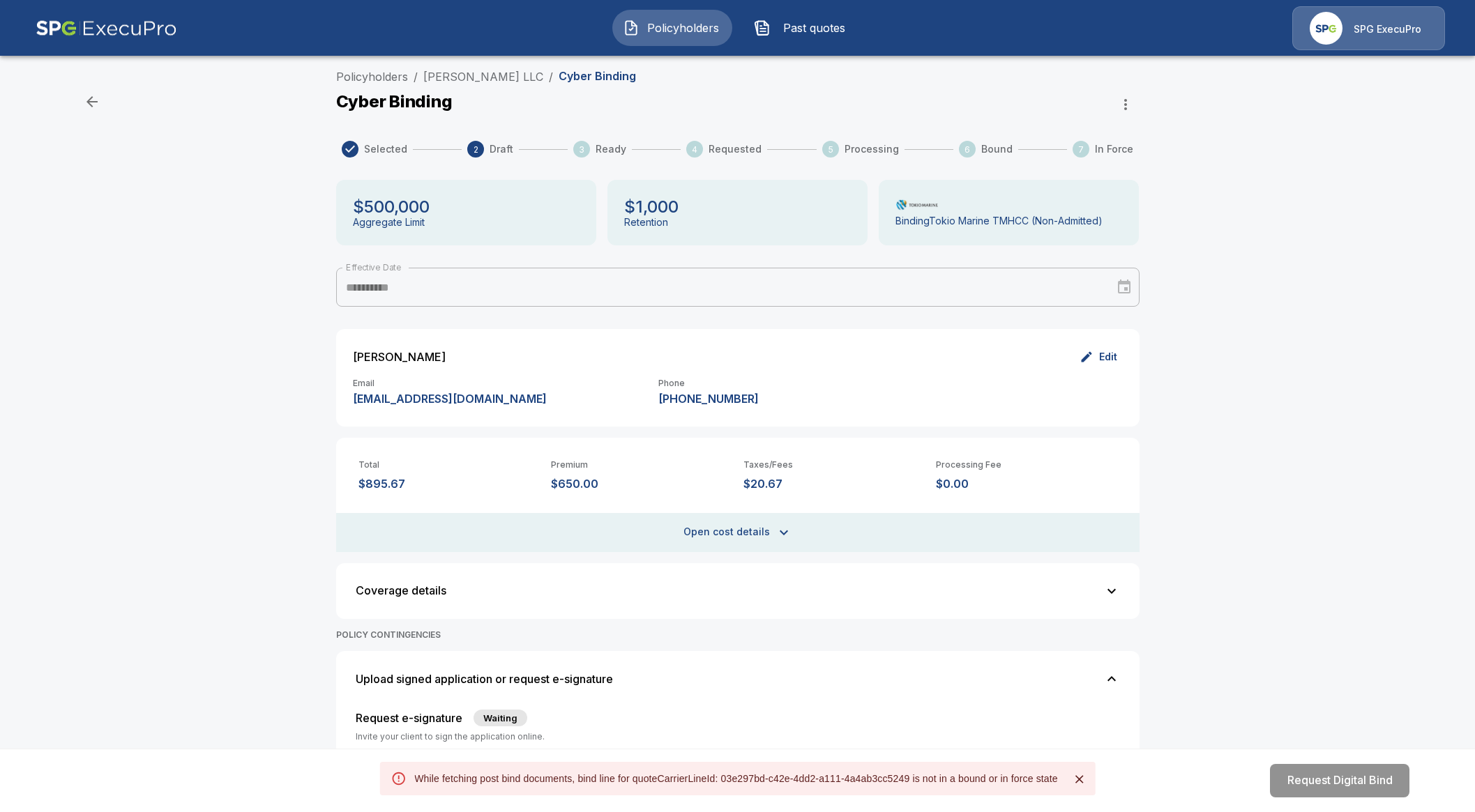
scroll to position [0, 0]
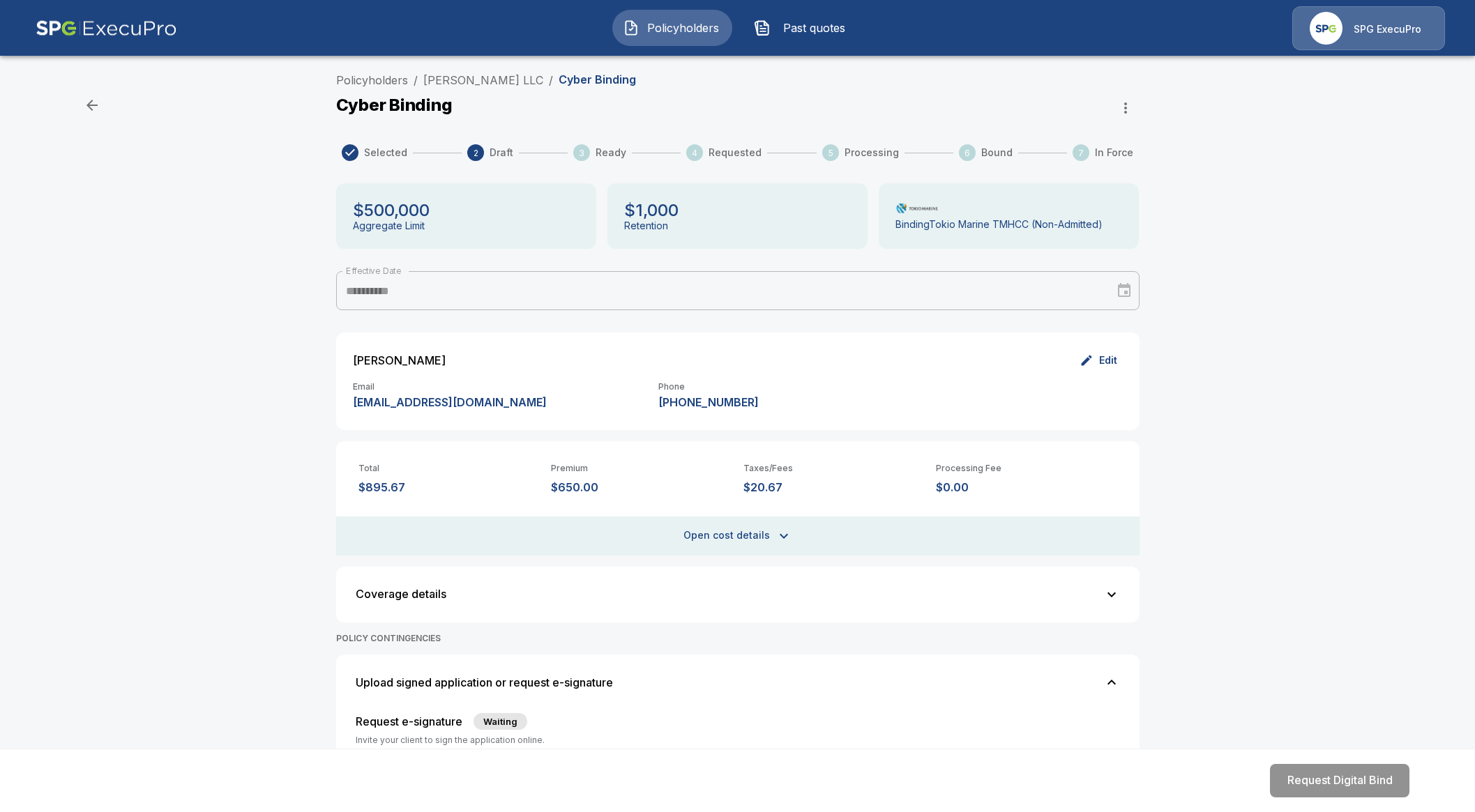
click at [1133, 111] on icon "button" at bounding box center [1126, 108] width 17 height 17
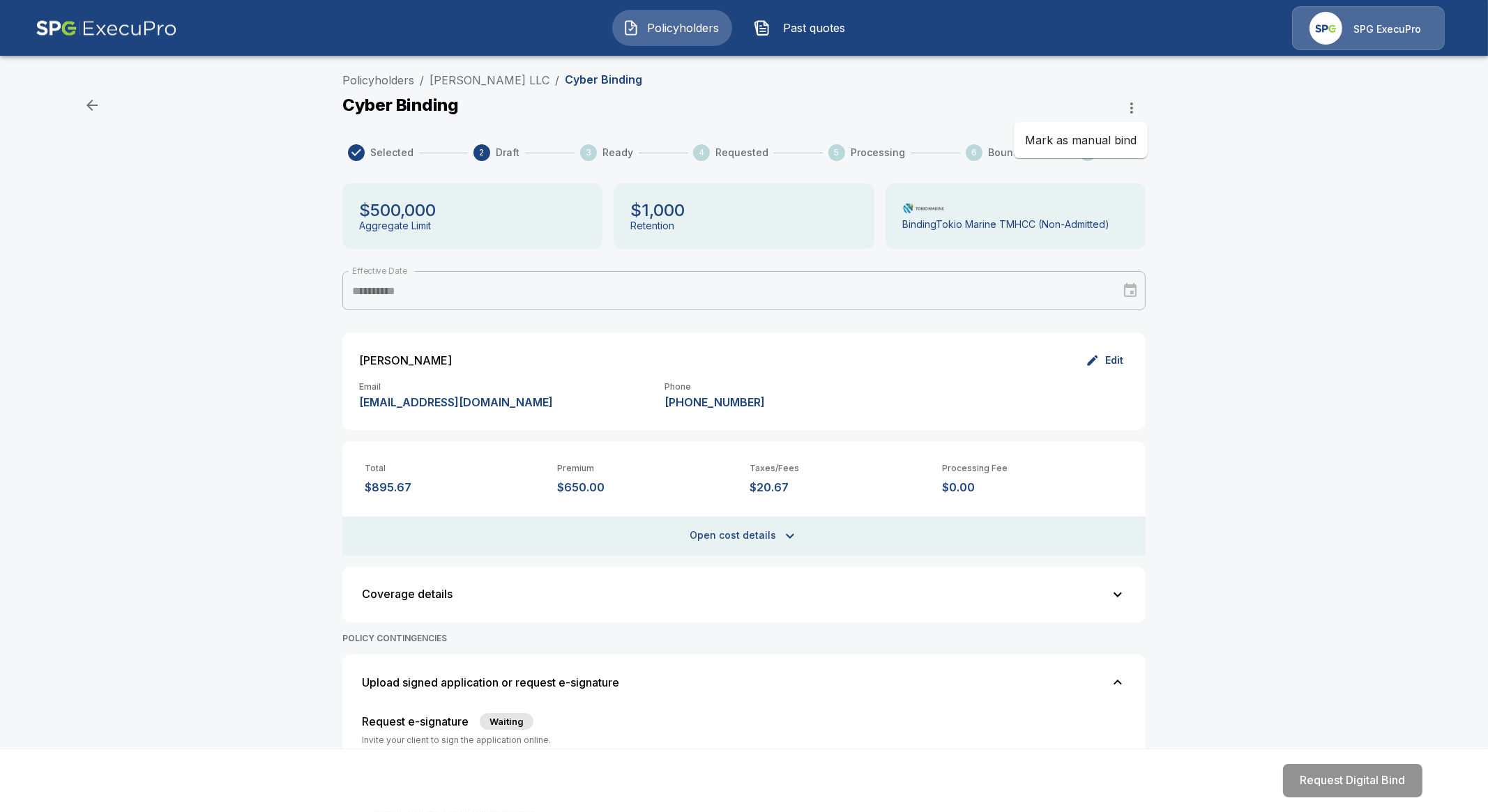
click at [1113, 143] on li "Mark as manual bind" at bounding box center [1080, 139] width 134 height 25
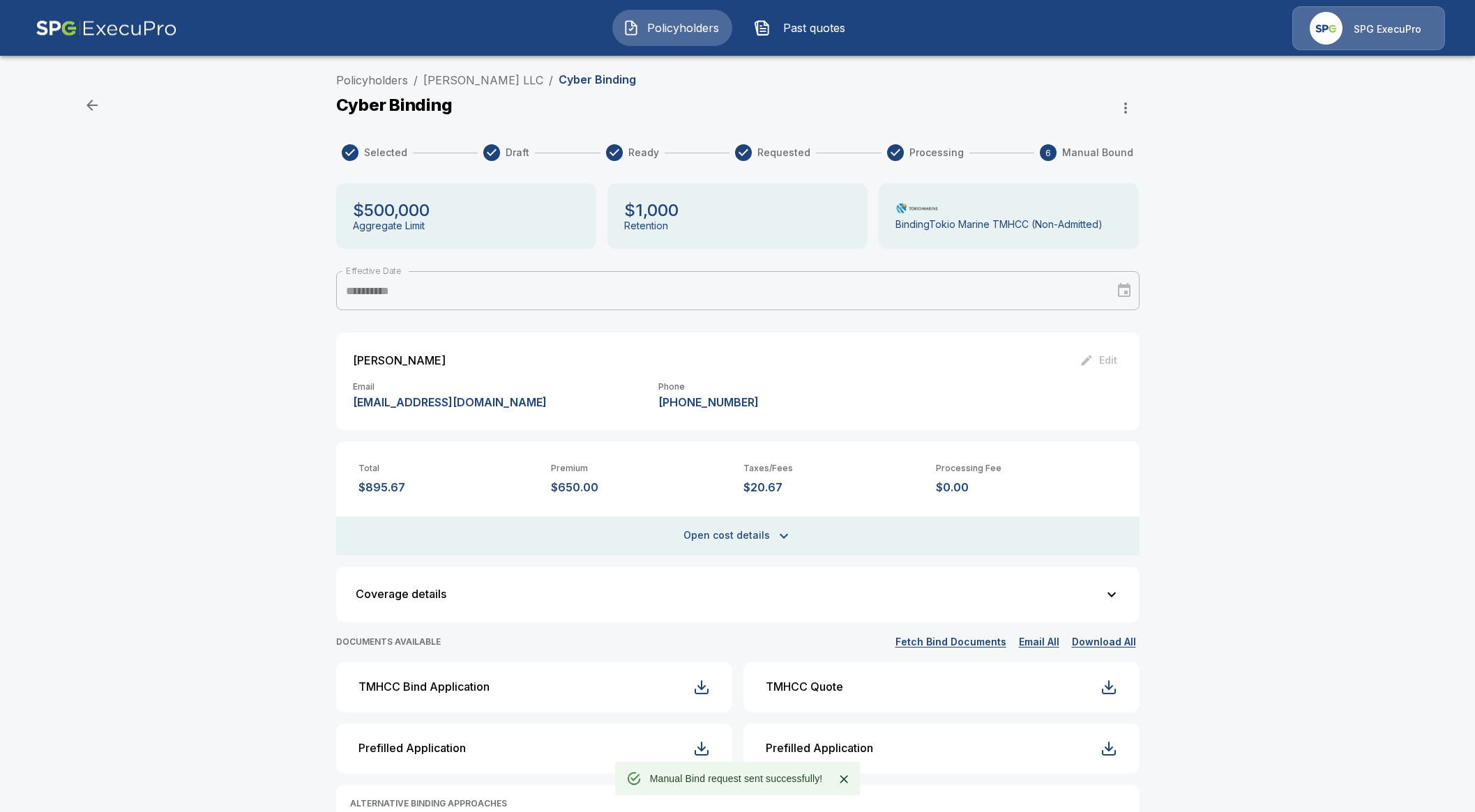
click at [113, 33] on img at bounding box center [105, 29] width 141 height 44
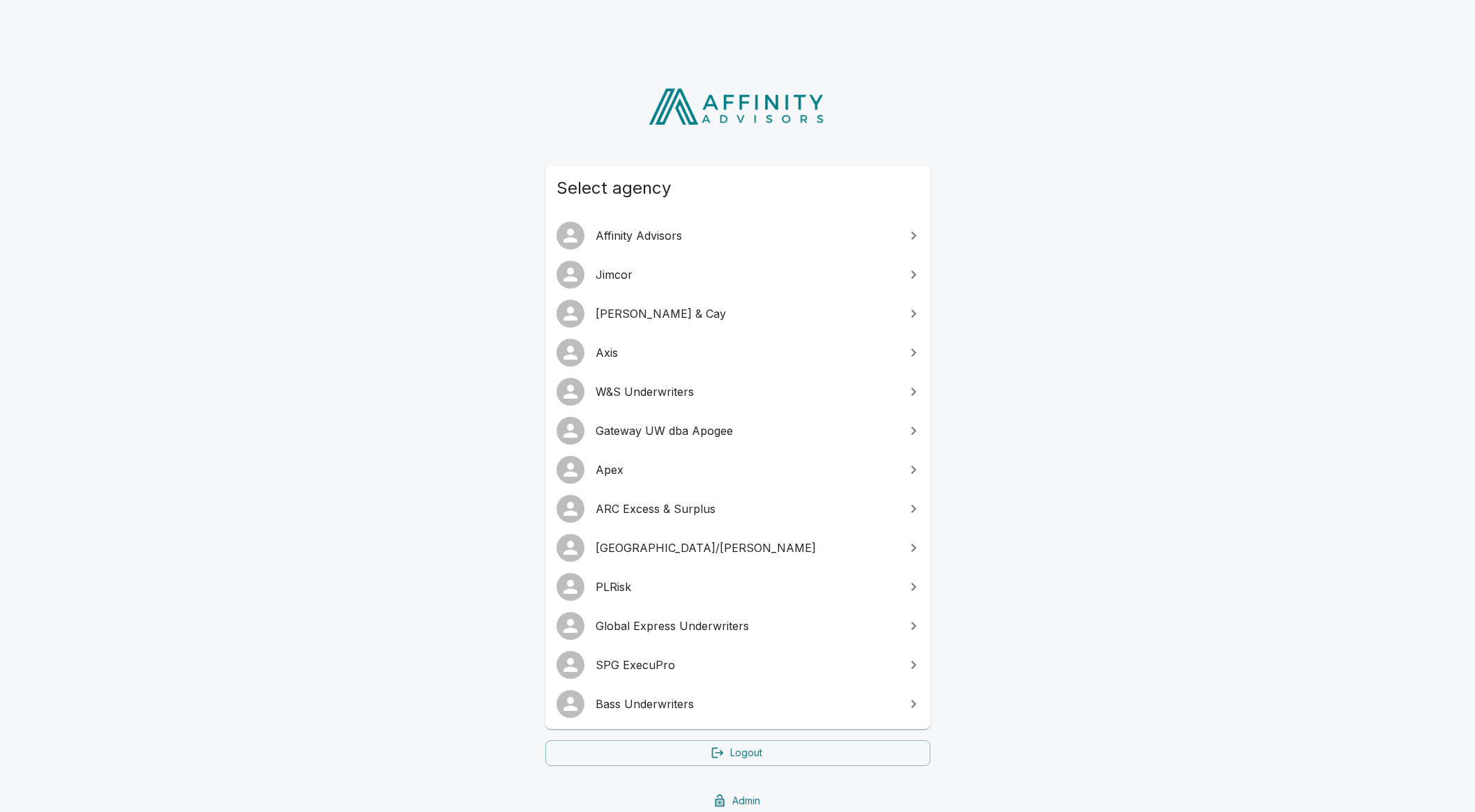
click at [672, 388] on span "W&S Underwriters" at bounding box center [746, 392] width 301 height 17
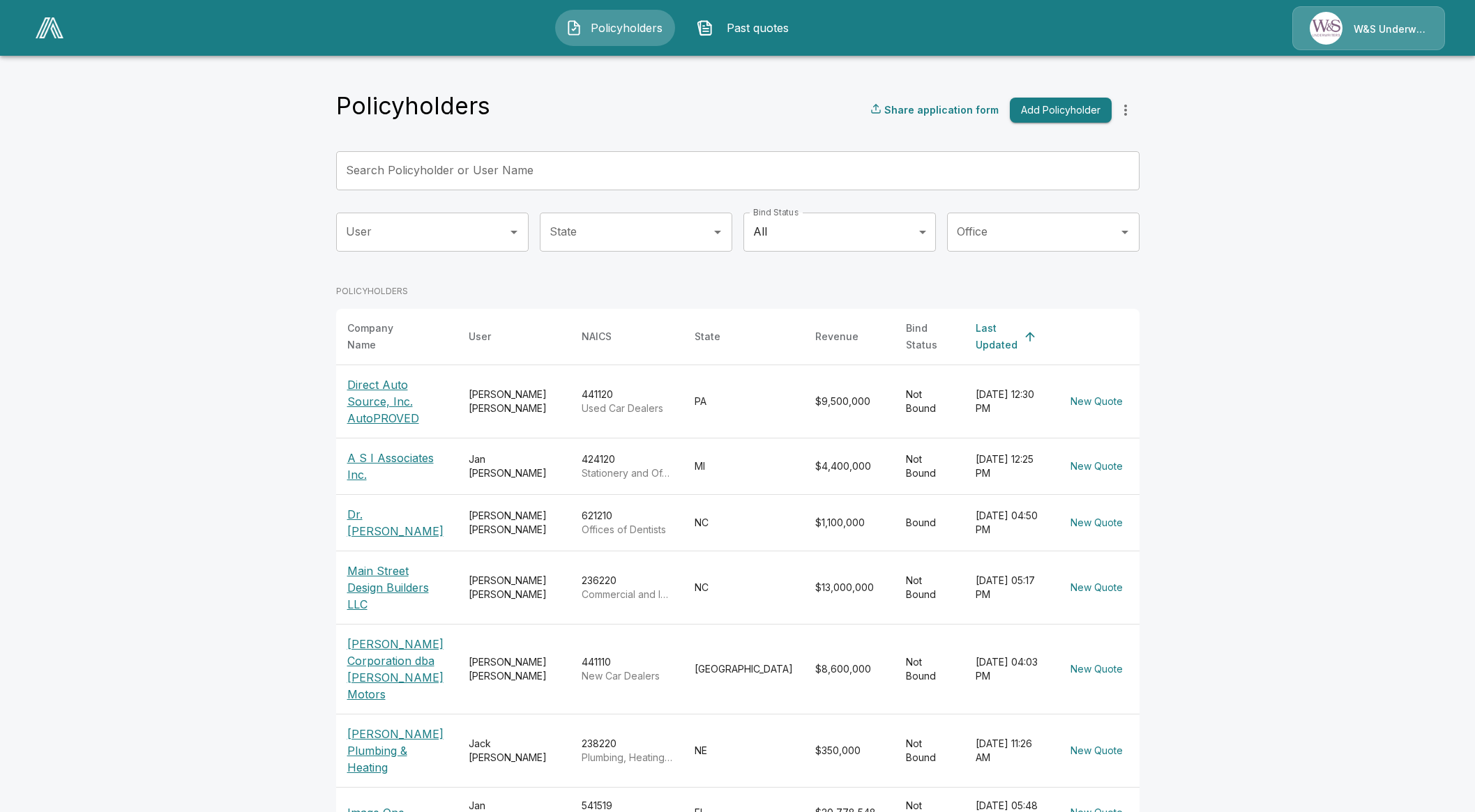
click at [430, 244] on input "User" at bounding box center [421, 232] width 159 height 27
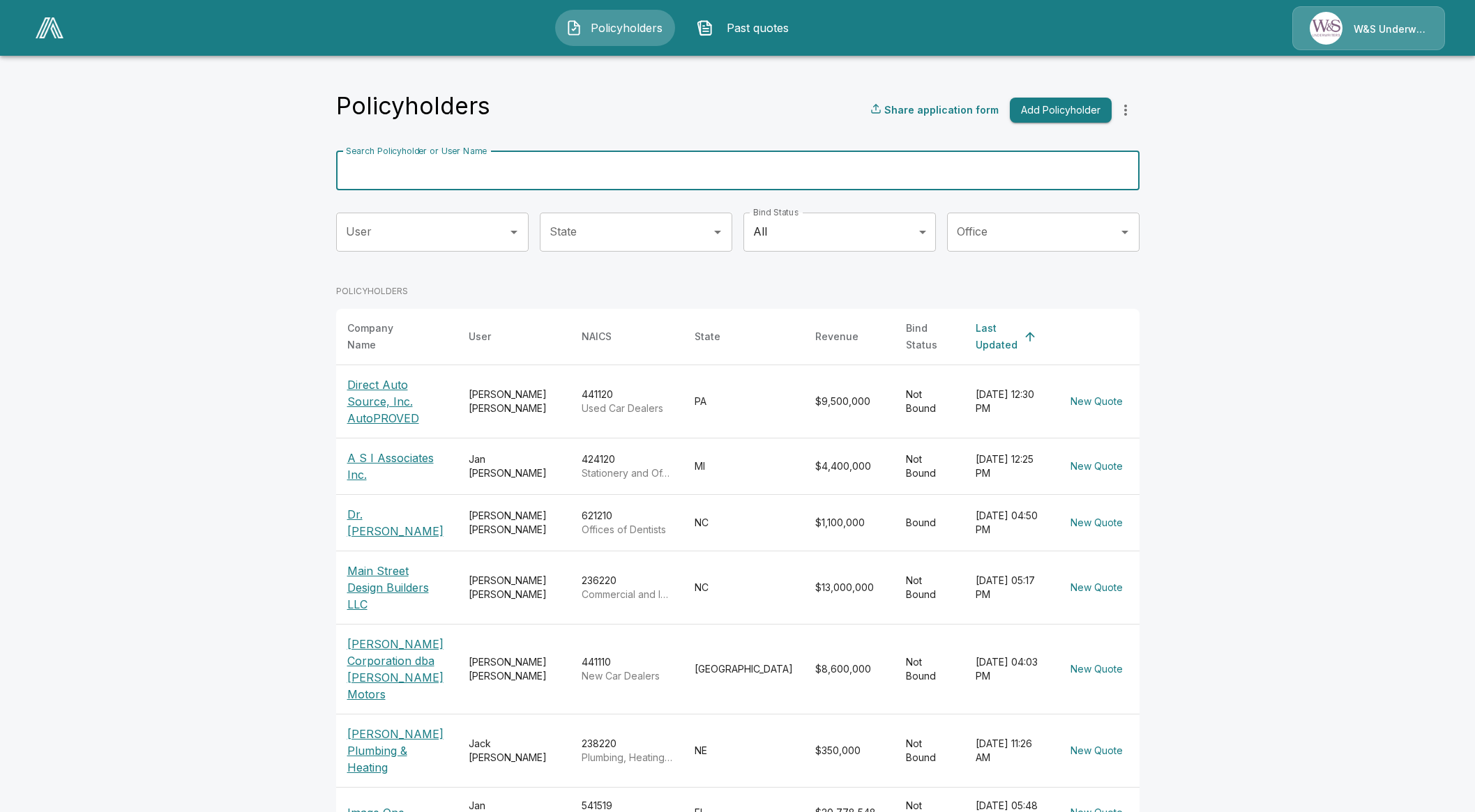
click at [513, 176] on input "Search Policyholder or User Name" at bounding box center [730, 171] width 788 height 39
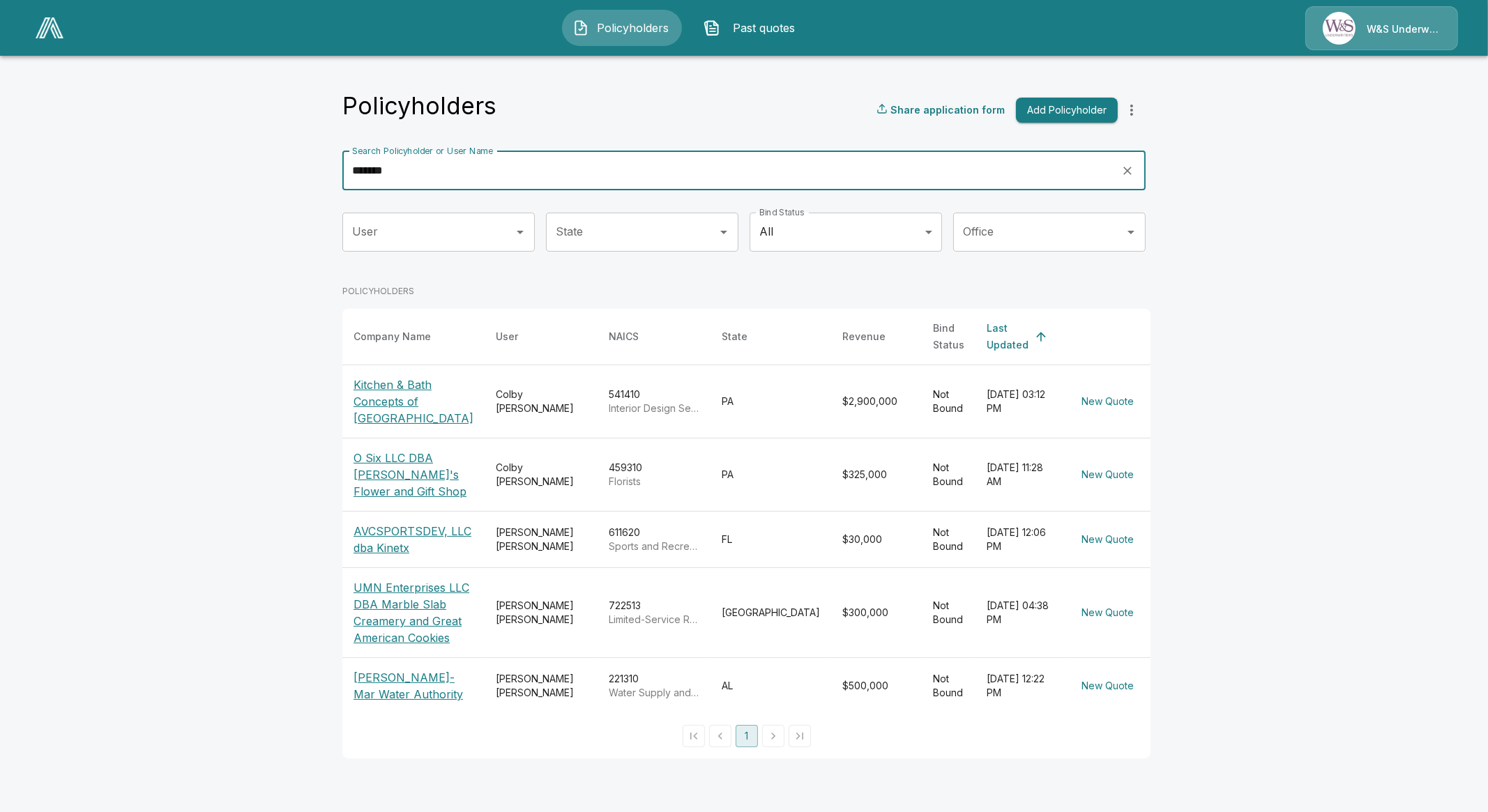
type input "*******"
click at [399, 411] on p "Kitchen & Bath Concepts of [GEOGRAPHIC_DATA]" at bounding box center [414, 401] width 120 height 50
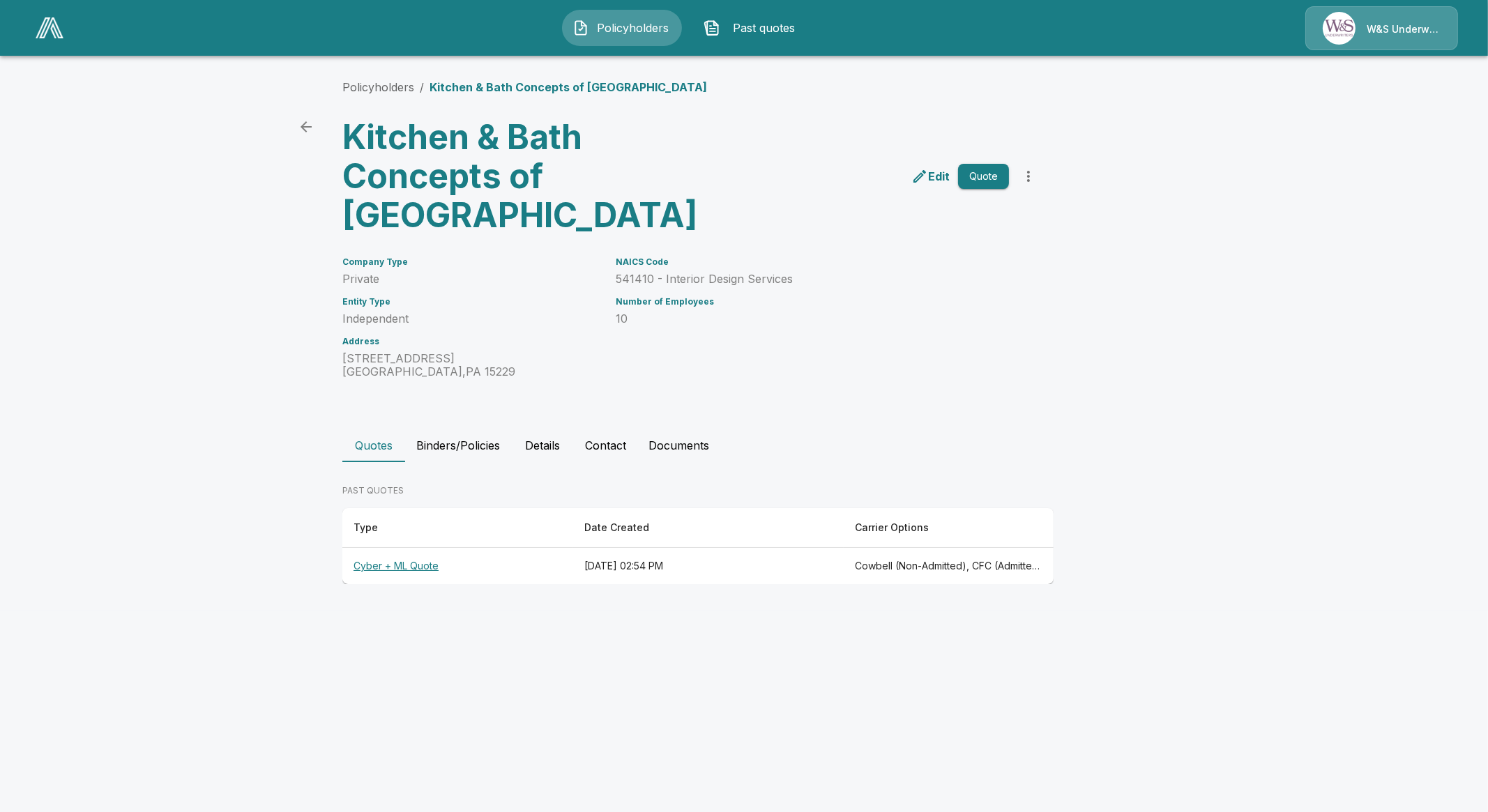
click at [408, 572] on th "Cyber + ML Quote" at bounding box center [457, 566] width 231 height 37
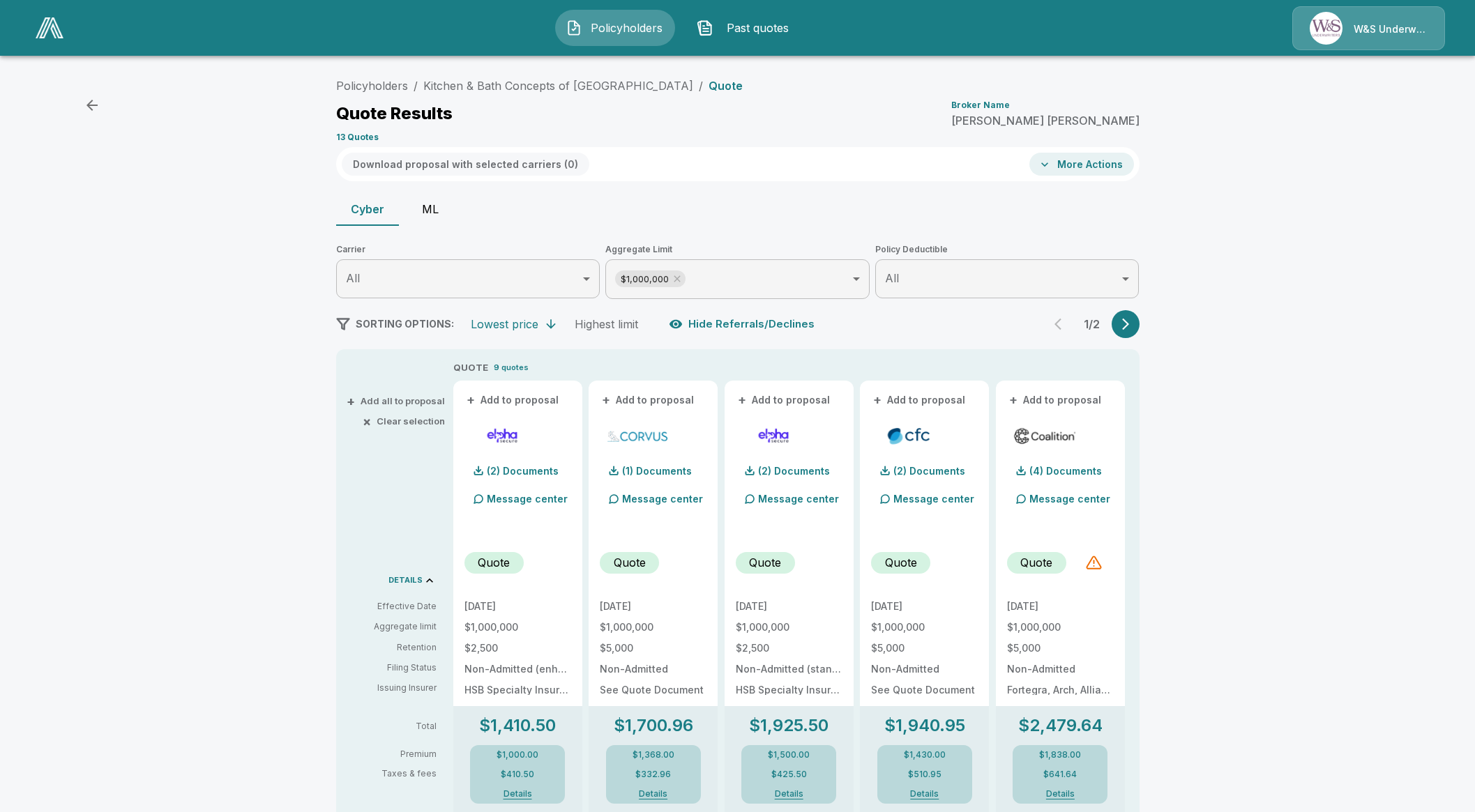
click at [428, 207] on button "ML" at bounding box center [431, 209] width 63 height 33
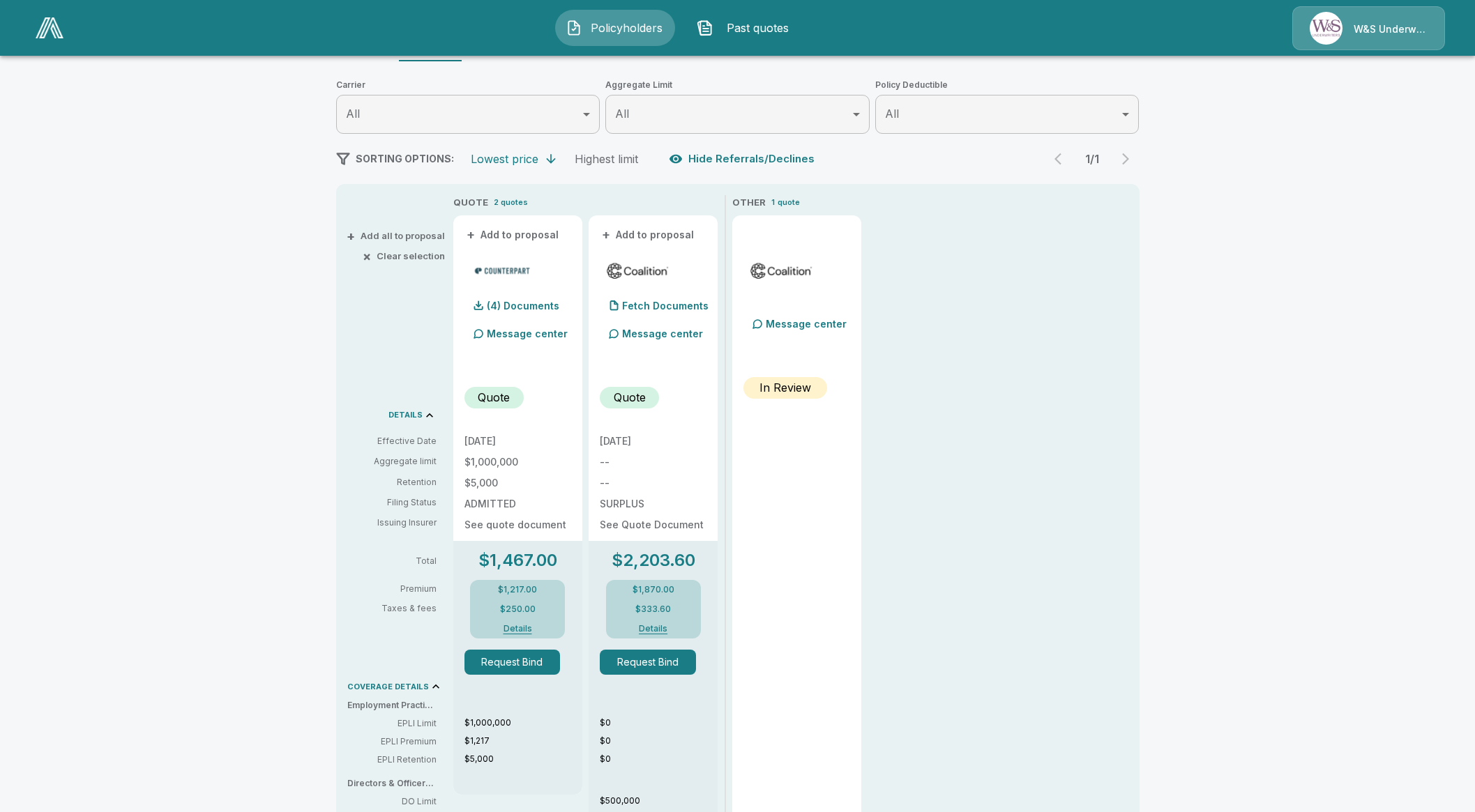
scroll to position [174, 0]
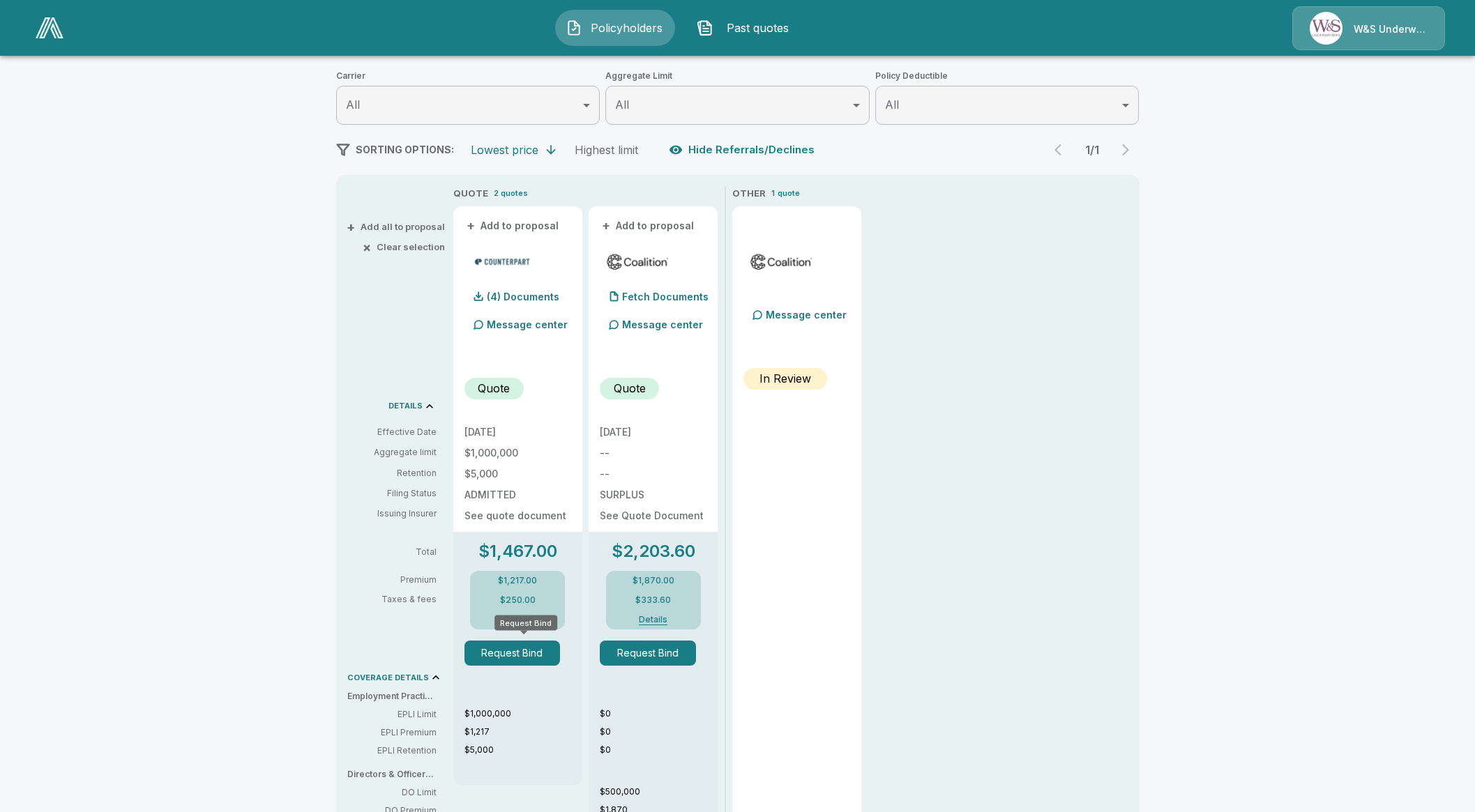
click at [513, 648] on button "Request Bind" at bounding box center [513, 652] width 96 height 25
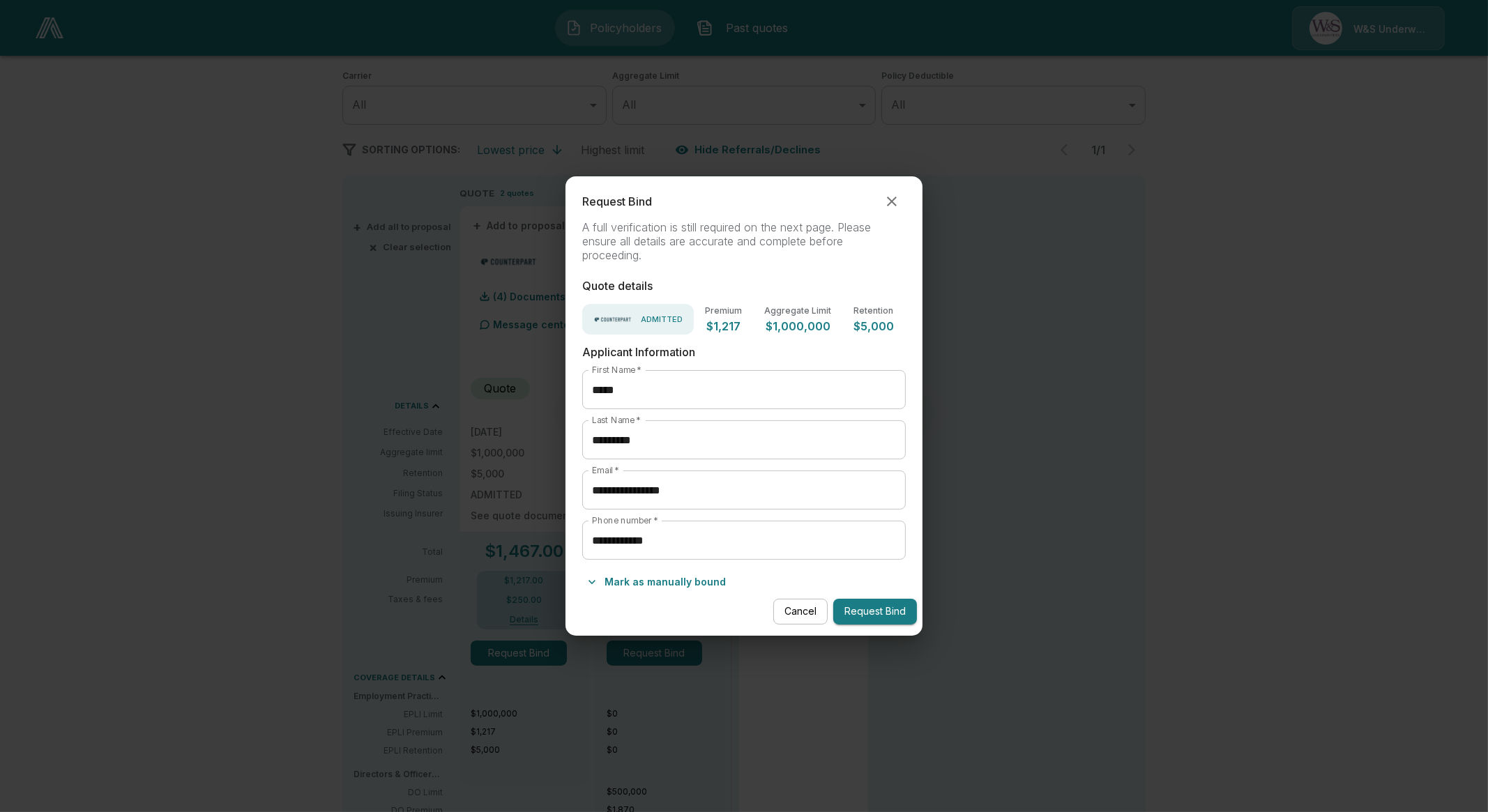
click at [868, 618] on button "Request Bind" at bounding box center [875, 612] width 84 height 26
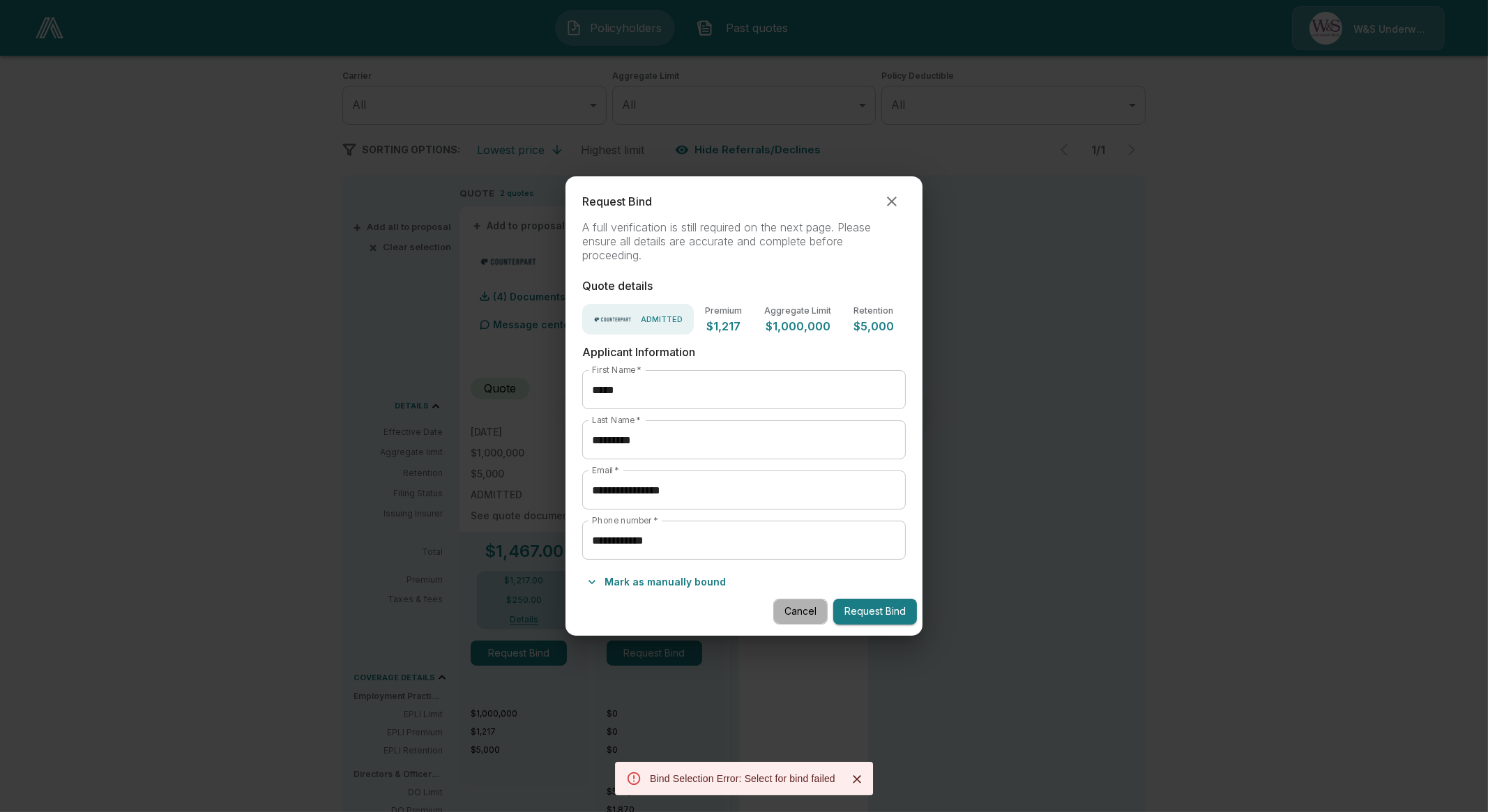
drag, startPoint x: 799, startPoint y: 612, endPoint x: 774, endPoint y: 565, distance: 53.2
click at [799, 612] on button "Cancel" at bounding box center [800, 612] width 55 height 26
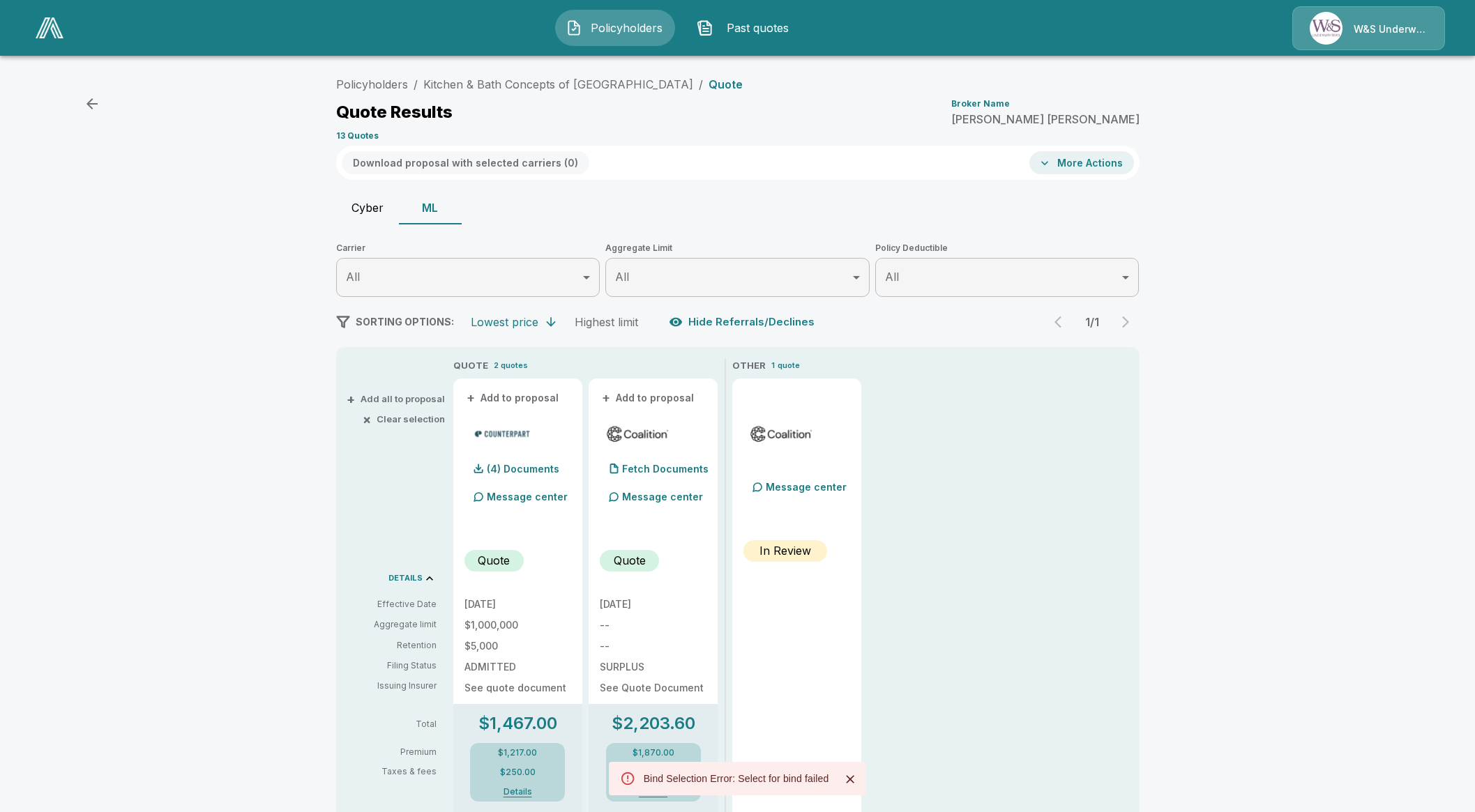
scroll to position [0, 0]
click at [855, 779] on icon "Close" at bounding box center [849, 779] width 14 height 14
